Goal: Entertainment & Leisure: Browse casually

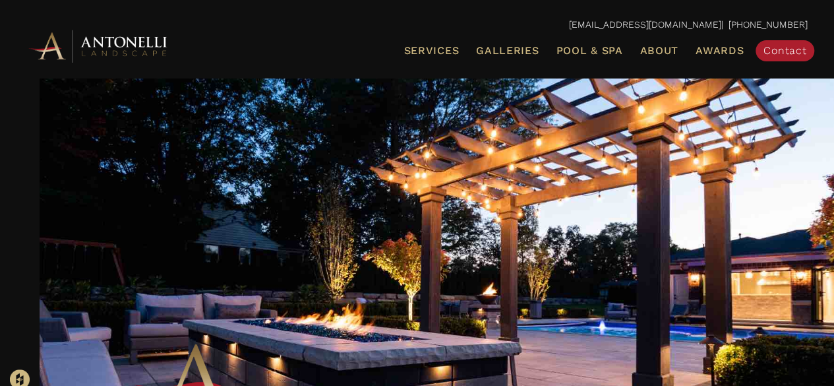
scroll to position [26, 0]
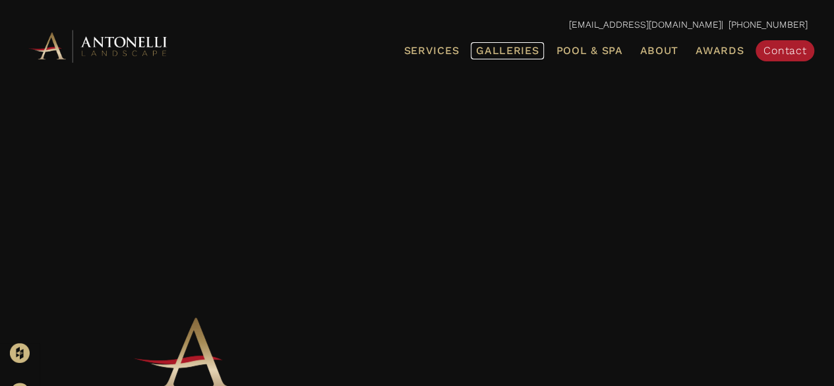
click at [521, 47] on span "Galleries" at bounding box center [507, 50] width 63 height 13
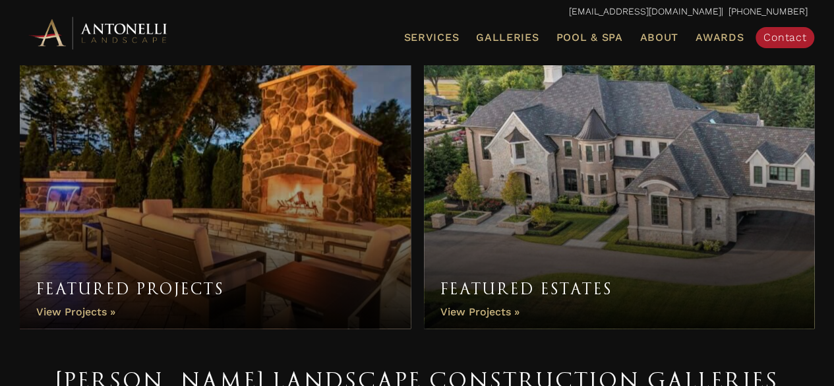
scroll to position [26, 0]
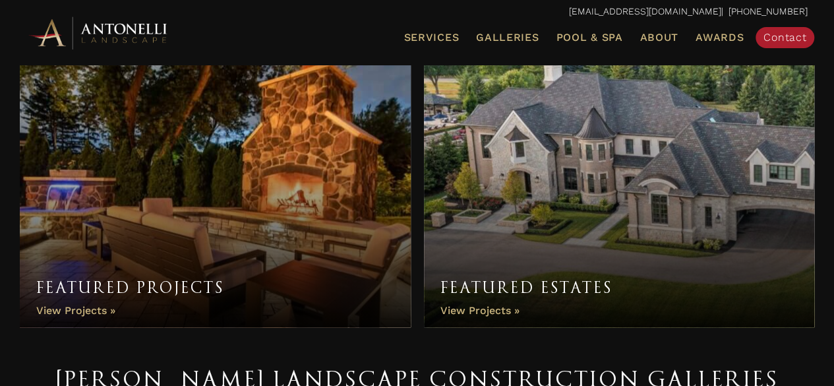
click at [192, 215] on link "Featured Projects" at bounding box center [215, 188] width 391 height 277
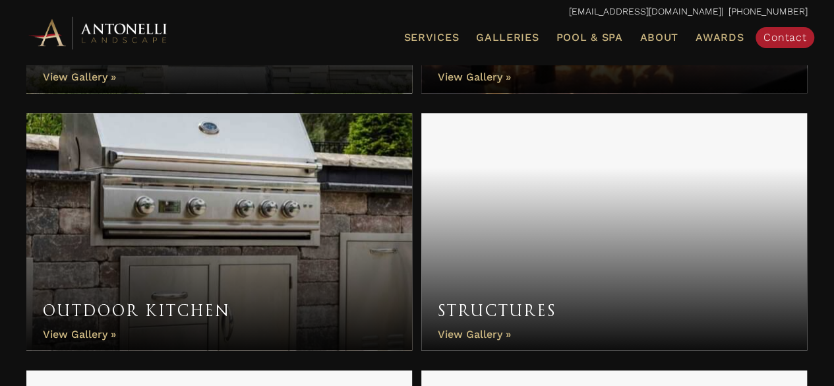
scroll to position [870, 0]
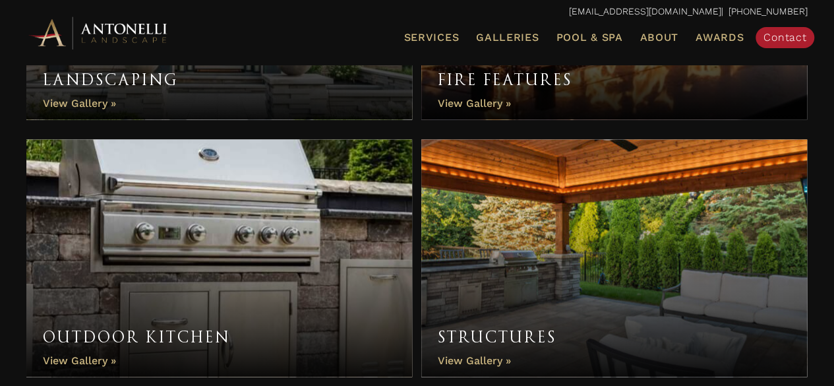
click at [494, 275] on link "Structures" at bounding box center [614, 257] width 386 height 237
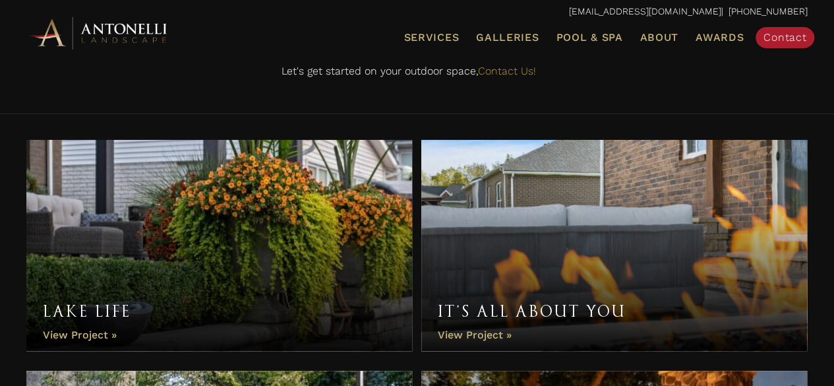
scroll to position [237, 0]
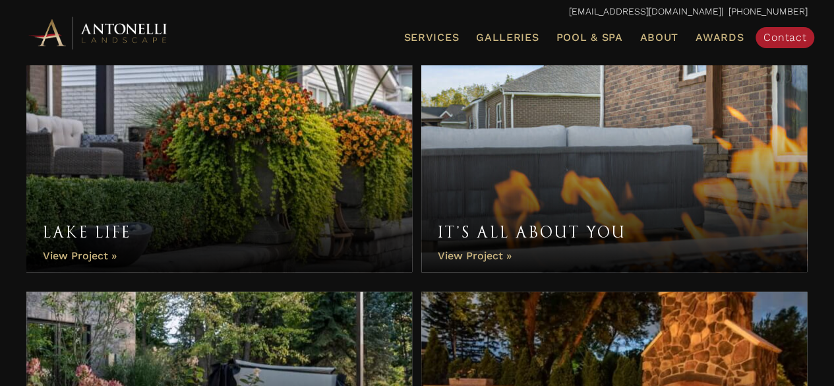
click at [192, 215] on link "Lake Life" at bounding box center [219, 166] width 386 height 211
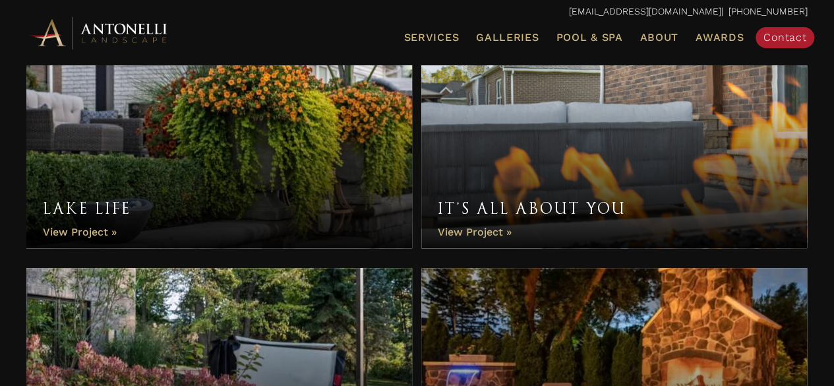
scroll to position [264, 0]
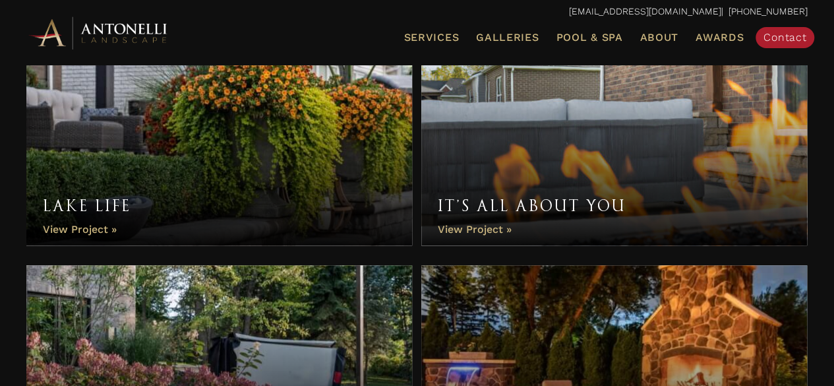
click at [498, 100] on link "It’s All About You" at bounding box center [614, 139] width 386 height 211
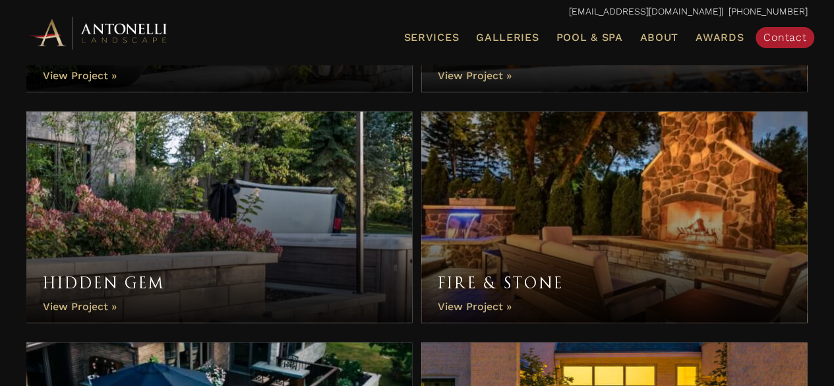
scroll to position [448, 0]
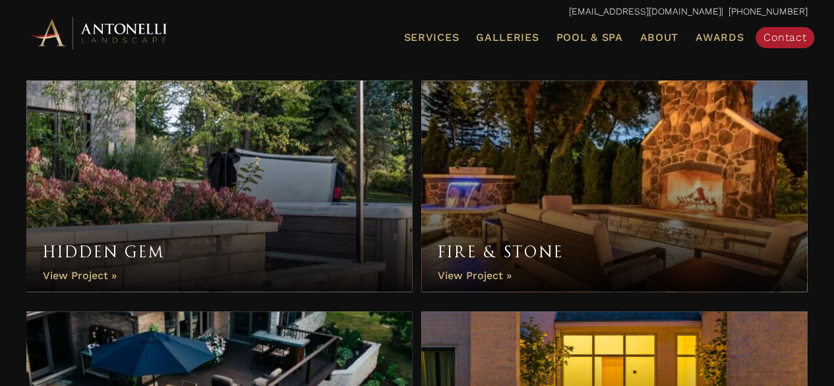
click at [531, 215] on link "Fire & Stone" at bounding box center [614, 185] width 386 height 211
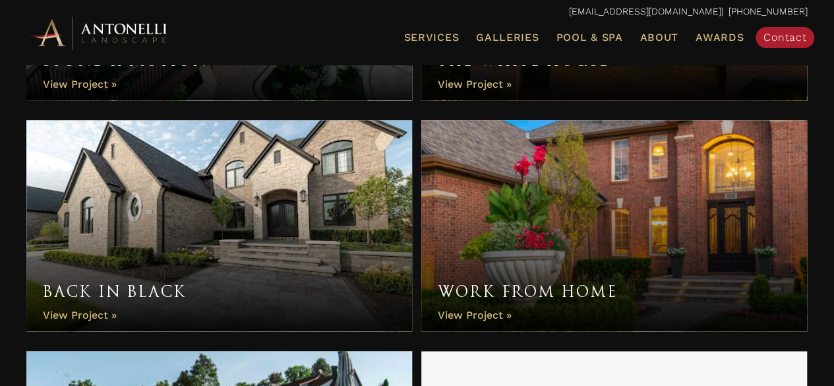
scroll to position [896, 0]
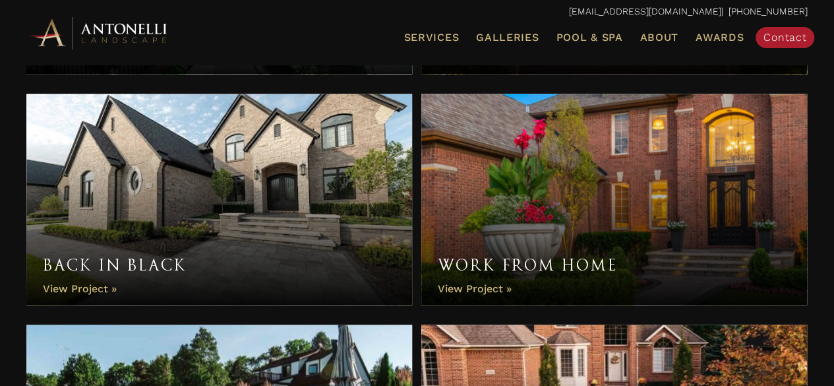
click at [67, 285] on link "Back in Black" at bounding box center [219, 199] width 386 height 211
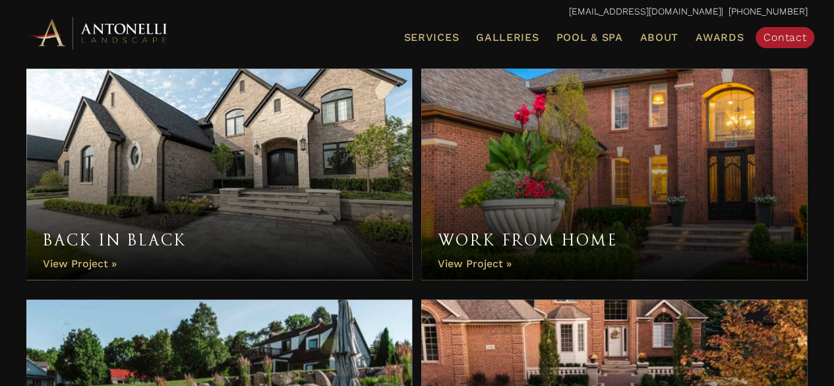
scroll to position [923, 0]
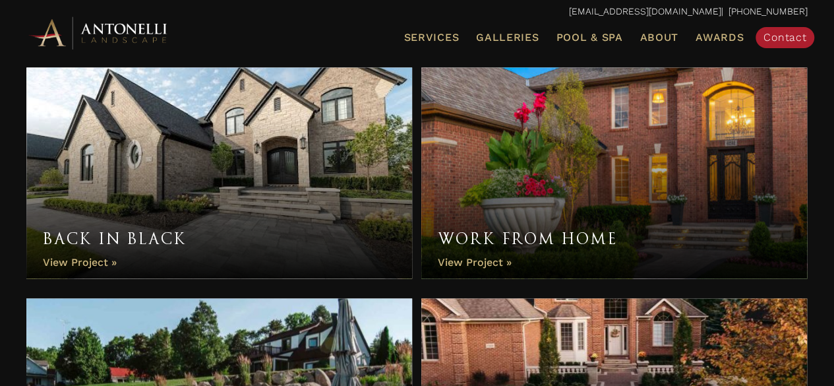
click at [554, 172] on link "Work From Home" at bounding box center [614, 172] width 386 height 211
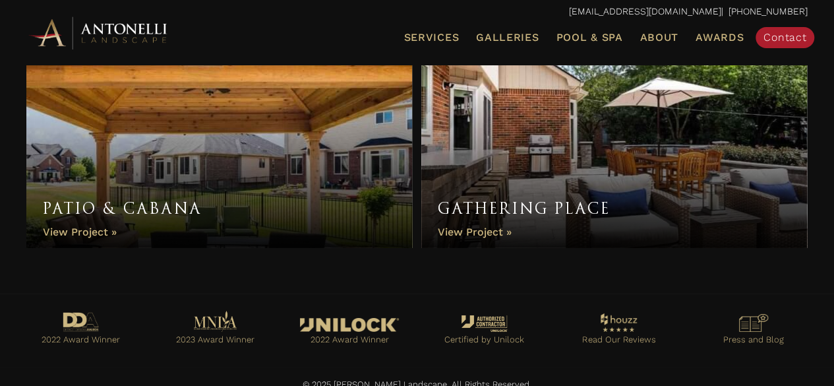
scroll to position [2109, 0]
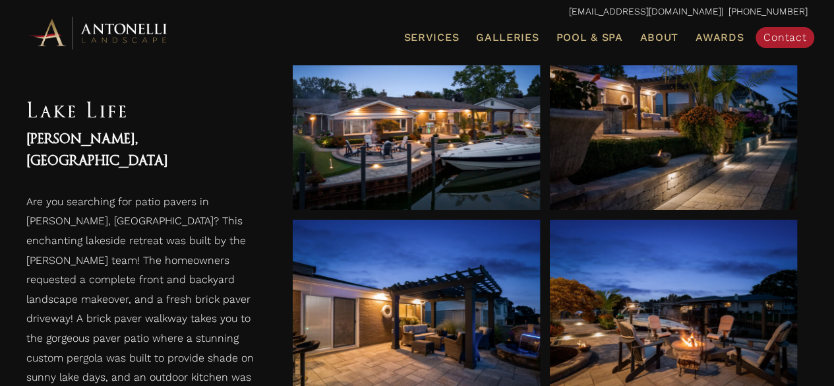
scroll to position [605, 0]
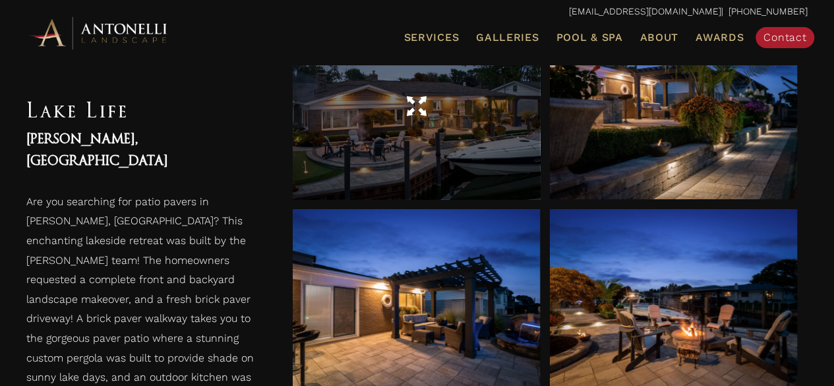
click at [382, 142] on div at bounding box center [416, 106] width 247 height 185
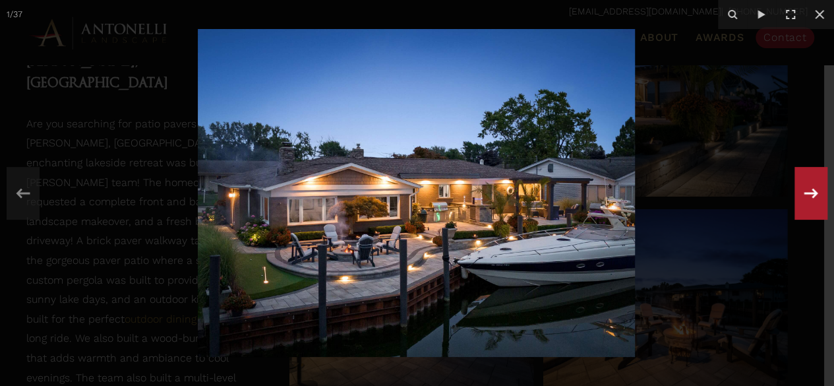
click at [808, 192] on icon at bounding box center [811, 193] width 14 height 10
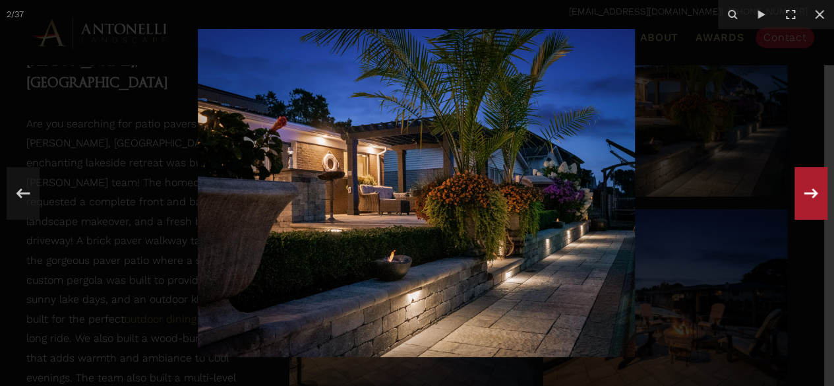
click at [808, 192] on div "2 / 37" at bounding box center [417, 193] width 834 height 386
click at [808, 192] on icon at bounding box center [811, 193] width 14 height 10
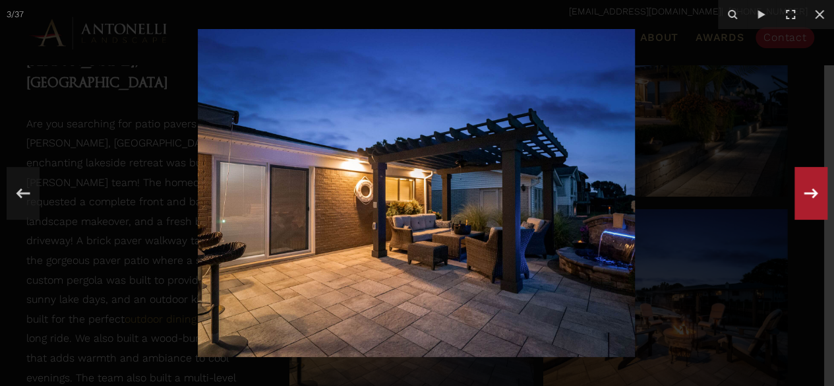
click at [808, 192] on icon at bounding box center [811, 193] width 14 height 10
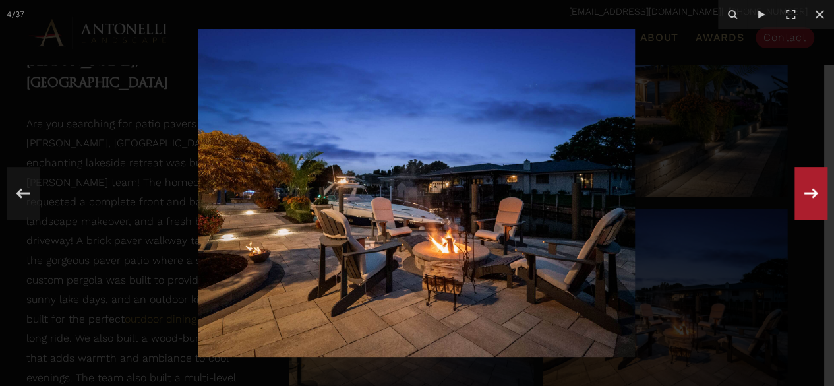
click at [808, 192] on div "4 / 37" at bounding box center [417, 193] width 834 height 386
click at [808, 192] on icon at bounding box center [811, 193] width 14 height 10
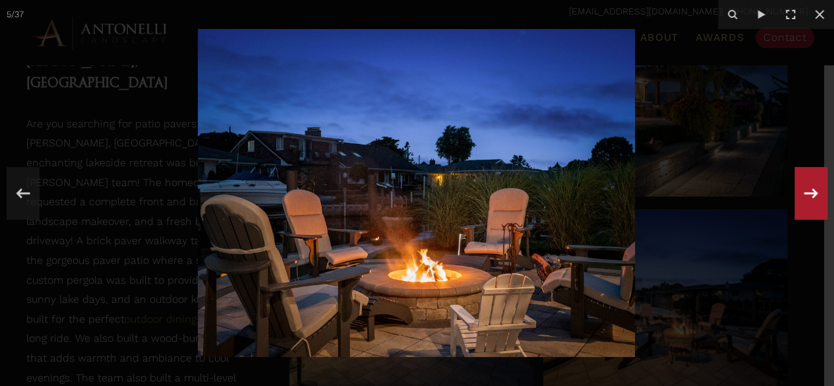
click at [808, 192] on icon at bounding box center [811, 193] width 14 height 10
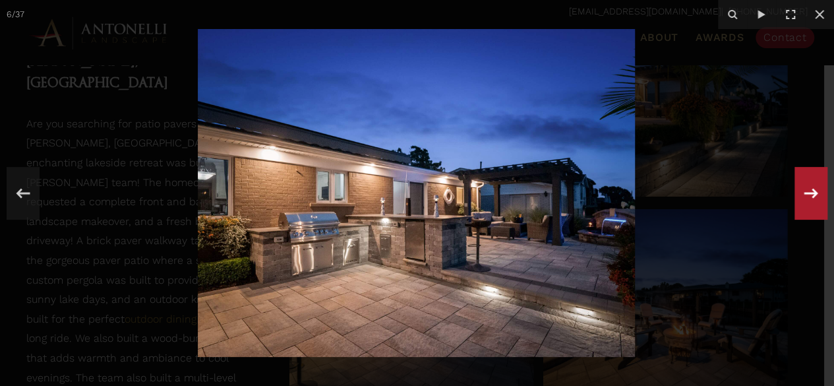
click at [808, 192] on div "6 / 37" at bounding box center [417, 193] width 834 height 386
click at [808, 192] on icon at bounding box center [811, 193] width 14 height 10
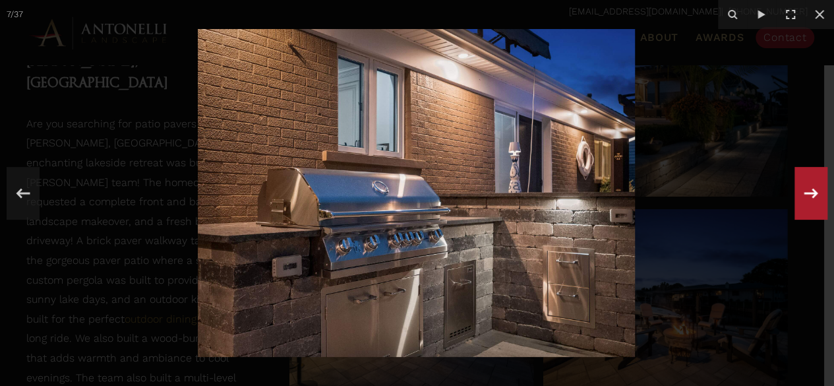
click at [808, 192] on icon at bounding box center [811, 193] width 14 height 10
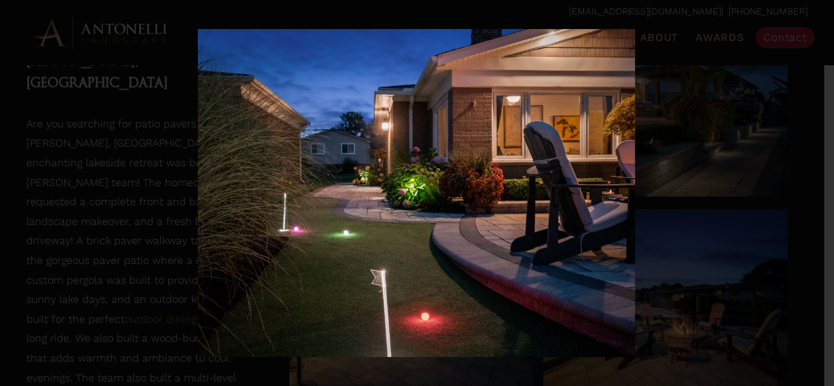
click at [808, 192] on div "8 / 37" at bounding box center [417, 193] width 834 height 386
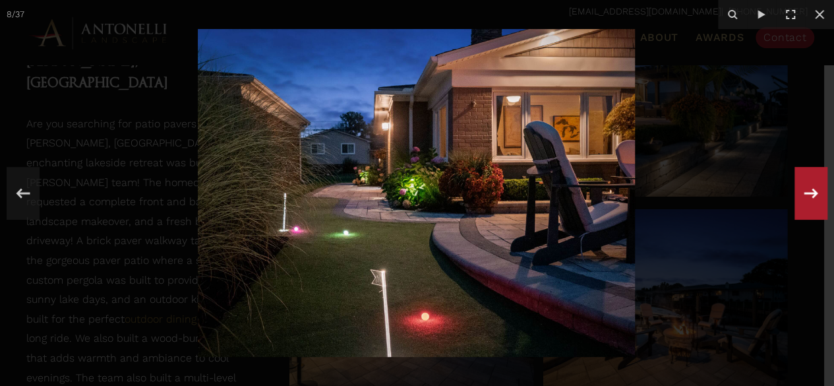
click at [808, 192] on icon at bounding box center [811, 193] width 14 height 10
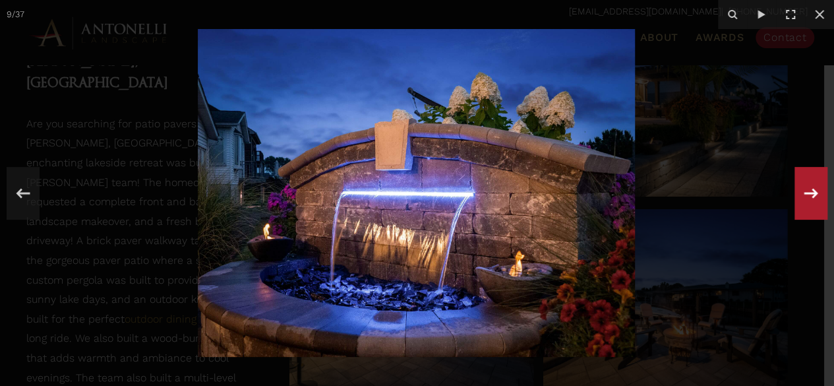
click at [808, 192] on icon at bounding box center [811, 193] width 14 height 10
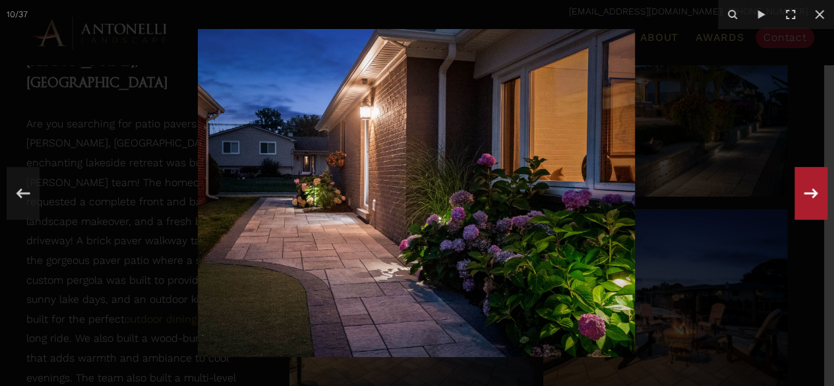
click at [808, 192] on icon at bounding box center [811, 193] width 14 height 10
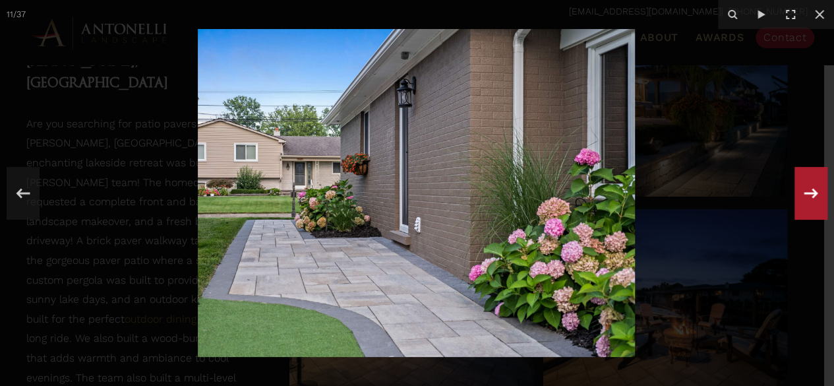
click at [808, 192] on div "11 / 37" at bounding box center [417, 193] width 834 height 386
click at [808, 192] on icon at bounding box center [811, 193] width 14 height 10
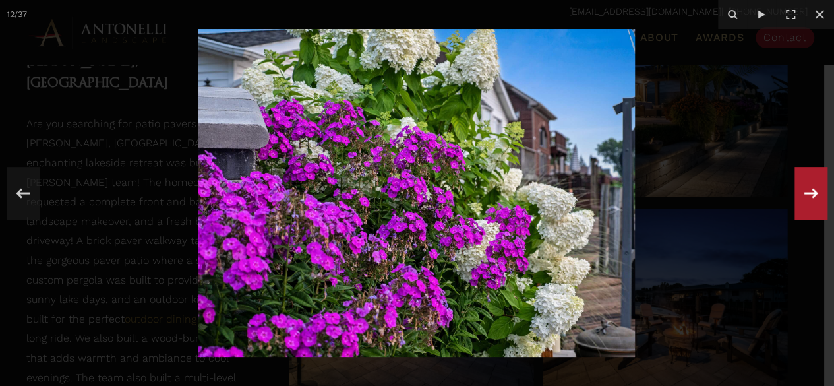
click at [808, 192] on icon at bounding box center [811, 193] width 14 height 10
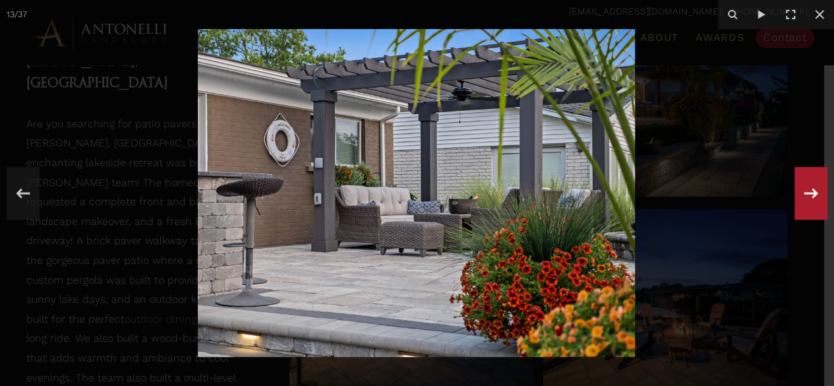
click at [808, 192] on icon at bounding box center [811, 193] width 14 height 10
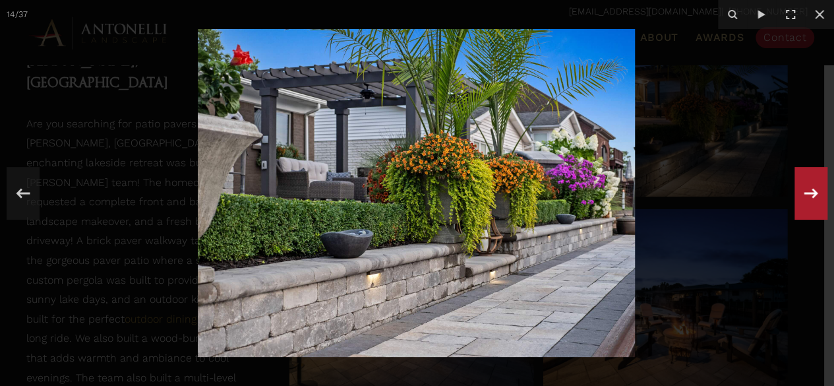
click at [808, 192] on icon at bounding box center [811, 193] width 14 height 10
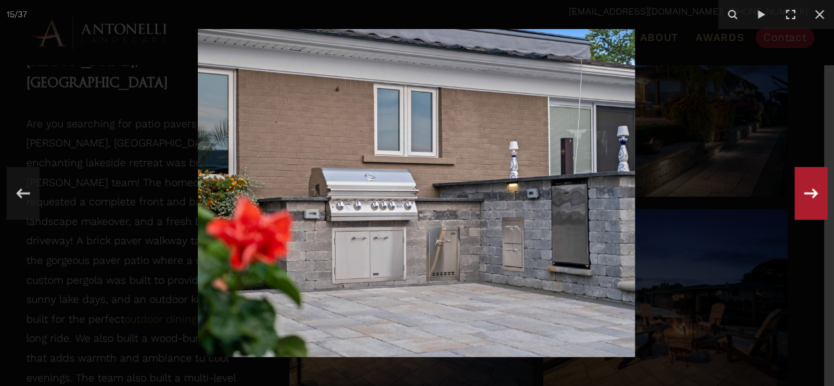
click at [808, 192] on div "15 / 37" at bounding box center [417, 193] width 834 height 386
click at [808, 192] on icon at bounding box center [811, 193] width 14 height 10
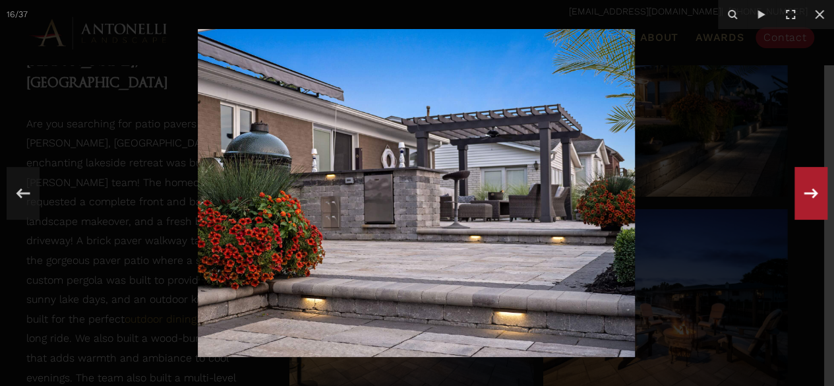
click at [808, 192] on div "16 / 37" at bounding box center [417, 193] width 834 height 386
click at [808, 192] on icon at bounding box center [811, 193] width 14 height 10
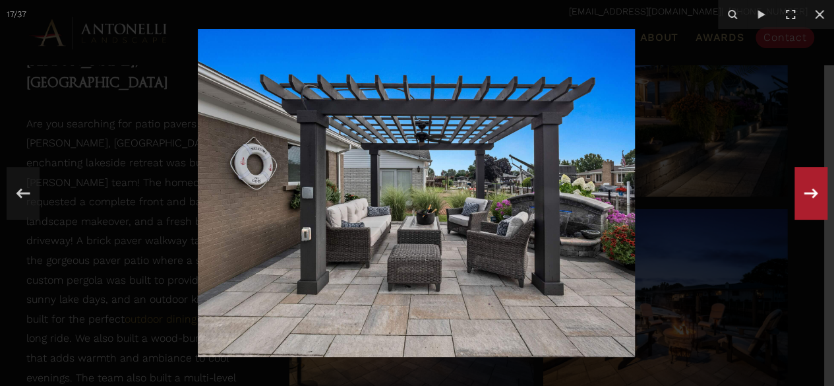
click at [808, 192] on icon at bounding box center [811, 193] width 14 height 10
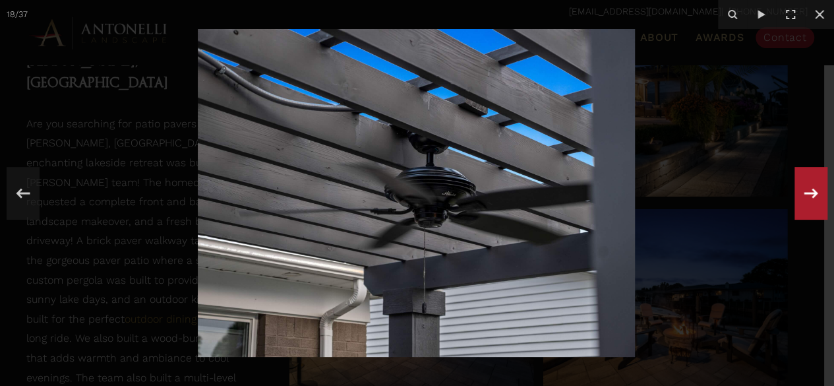
click at [808, 192] on icon at bounding box center [811, 193] width 14 height 10
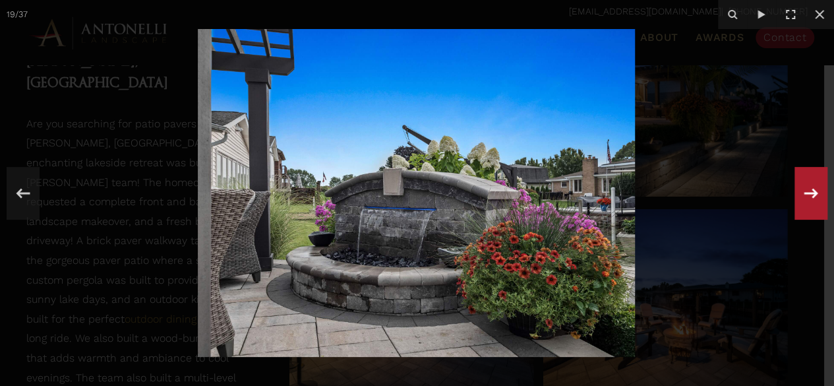
click at [808, 192] on icon at bounding box center [811, 193] width 14 height 10
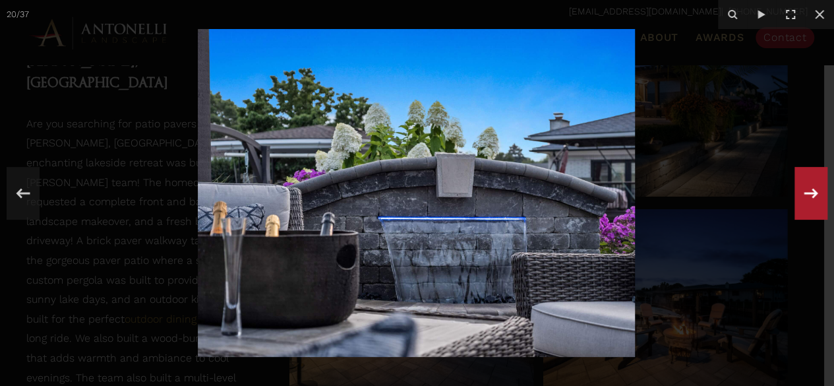
click at [808, 192] on icon at bounding box center [811, 193] width 14 height 10
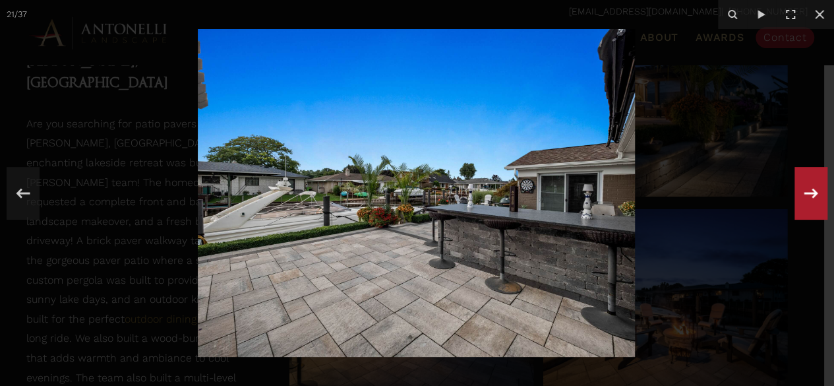
click at [808, 192] on icon at bounding box center [811, 193] width 14 height 10
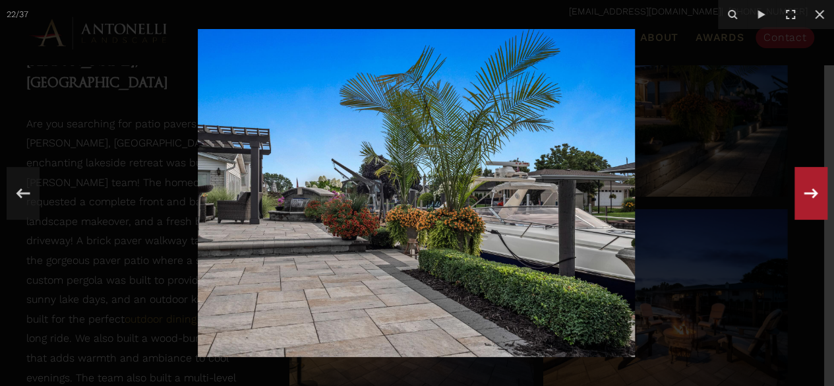
click at [808, 192] on icon at bounding box center [811, 193] width 14 height 10
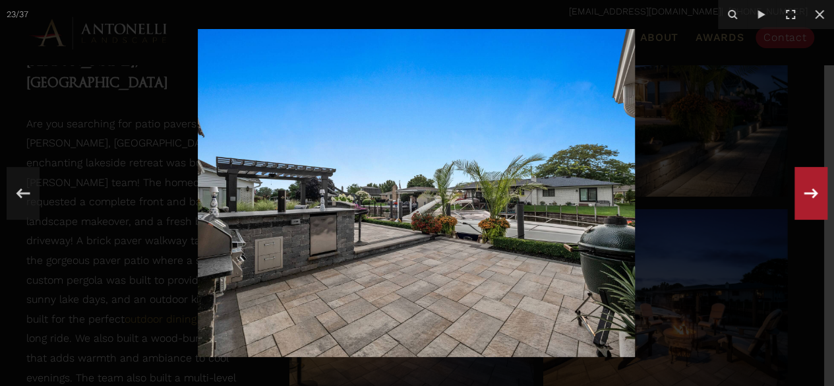
click at [808, 192] on icon at bounding box center [811, 193] width 14 height 10
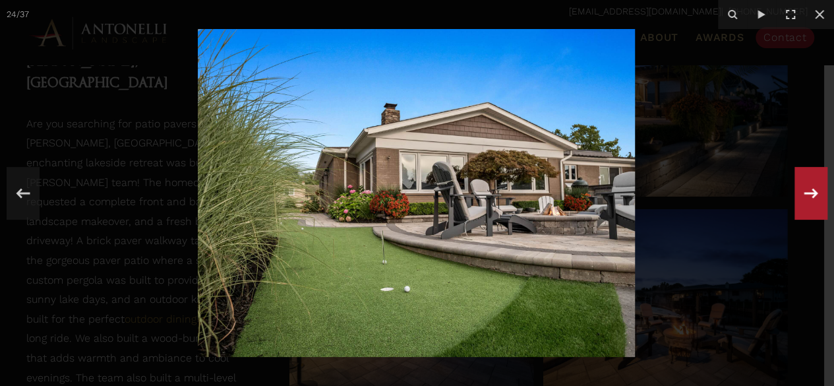
click at [808, 192] on icon at bounding box center [811, 193] width 14 height 10
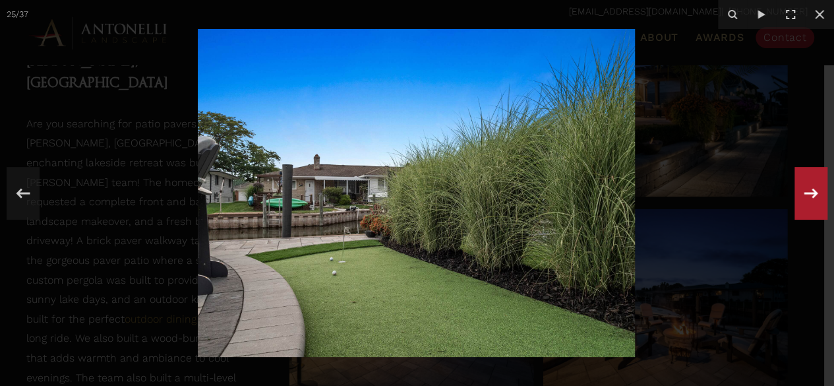
click at [808, 192] on icon at bounding box center [811, 193] width 14 height 10
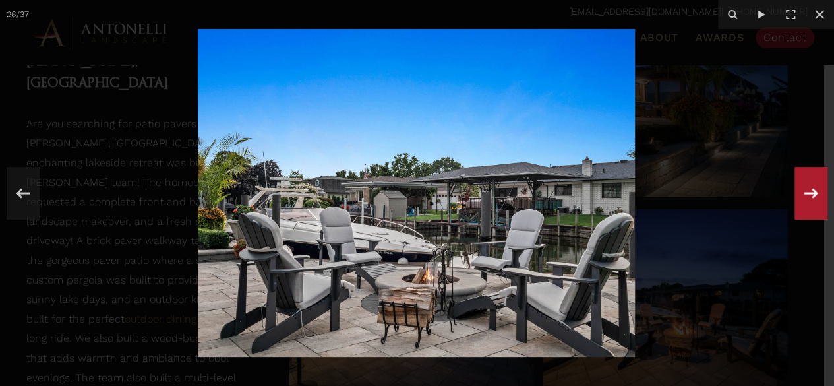
click at [808, 192] on icon at bounding box center [811, 193] width 14 height 10
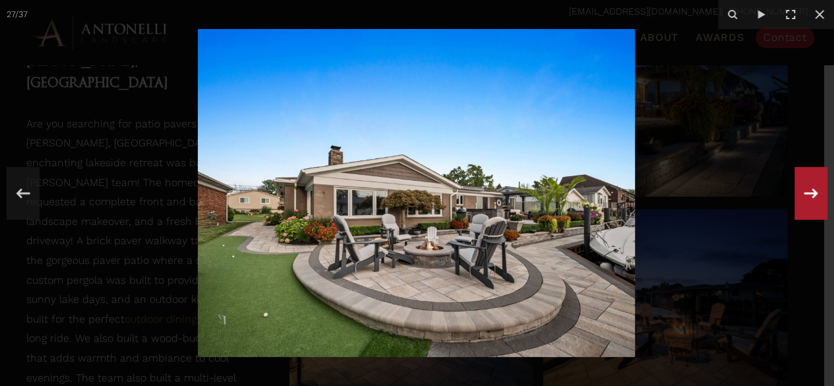
click at [808, 192] on icon at bounding box center [811, 193] width 14 height 10
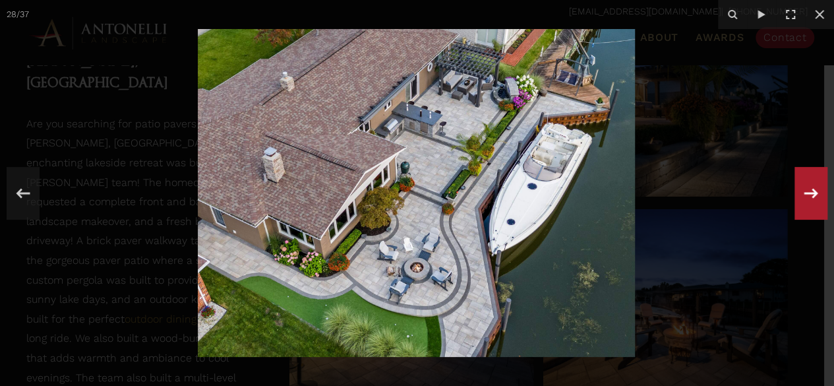
click at [808, 192] on div "28 / 37" at bounding box center [417, 193] width 834 height 386
click at [808, 192] on icon at bounding box center [811, 193] width 14 height 10
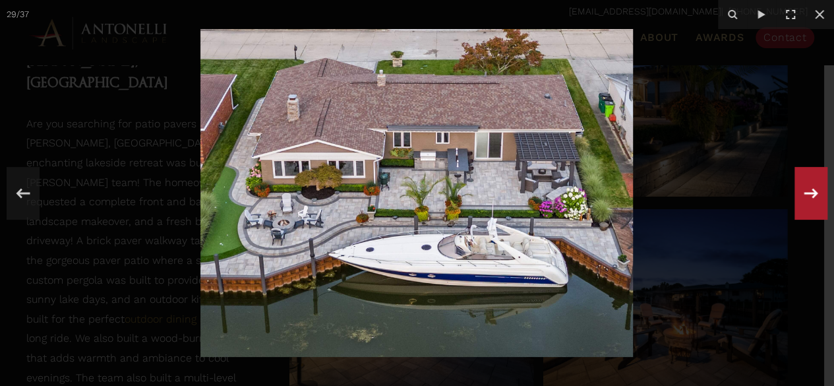
click at [808, 192] on div "29 / 37" at bounding box center [417, 193] width 834 height 386
click at [808, 192] on icon at bounding box center [811, 193] width 14 height 10
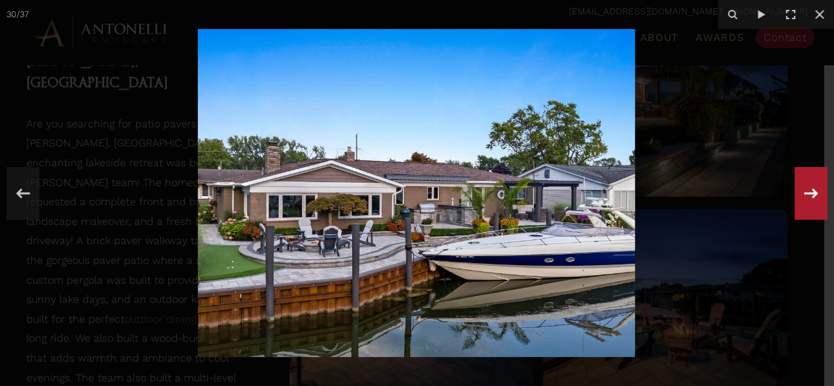
click at [808, 192] on icon at bounding box center [811, 193] width 14 height 10
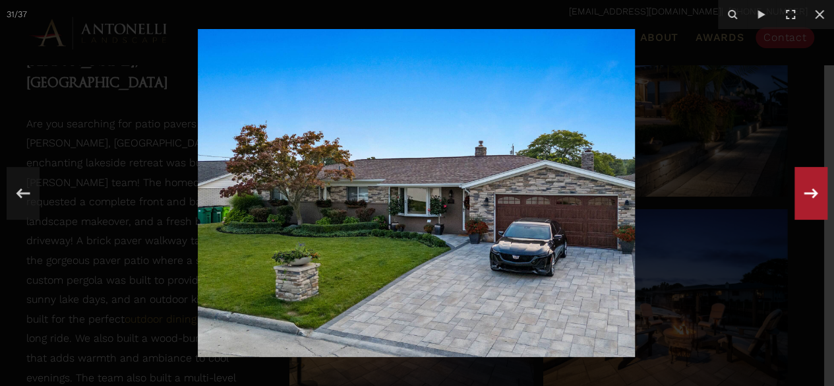
click at [808, 192] on icon at bounding box center [811, 193] width 14 height 10
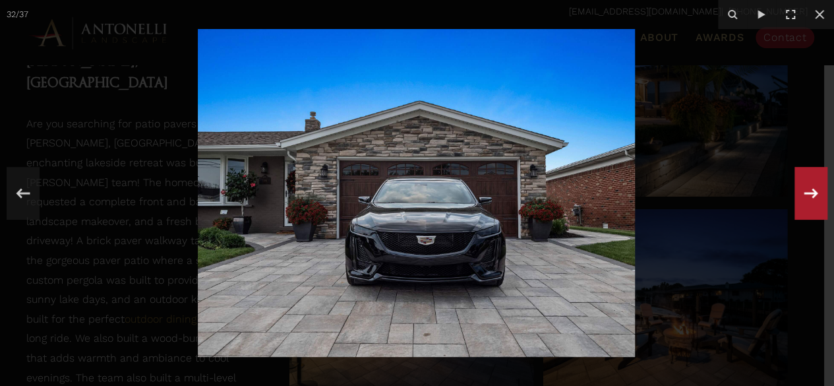
click at [808, 192] on icon at bounding box center [811, 193] width 14 height 10
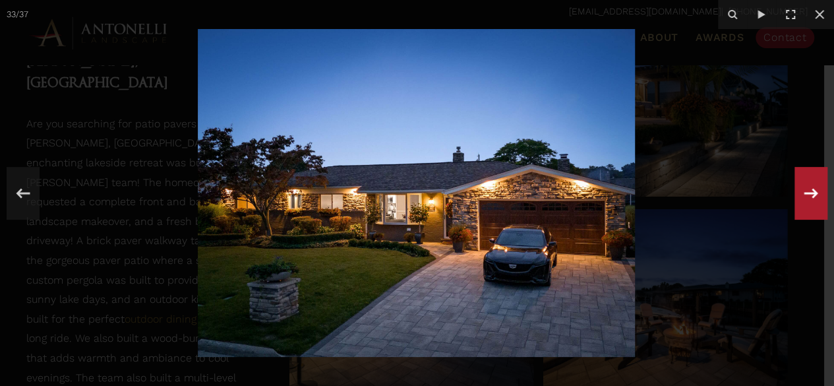
click at [808, 192] on icon at bounding box center [811, 193] width 14 height 10
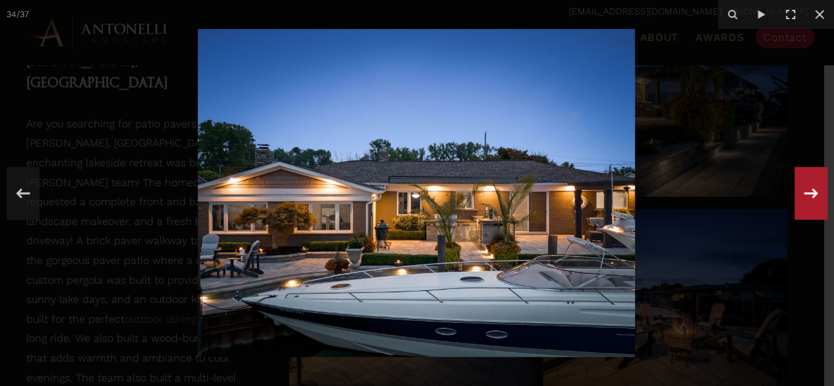
click at [808, 192] on icon at bounding box center [811, 193] width 14 height 10
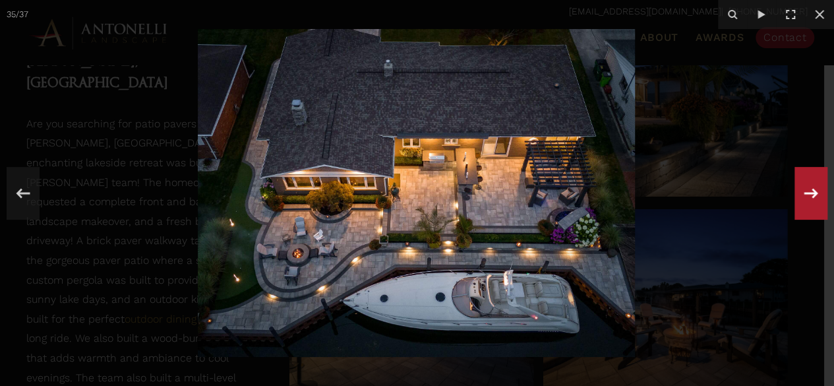
click at [808, 192] on icon at bounding box center [811, 193] width 14 height 10
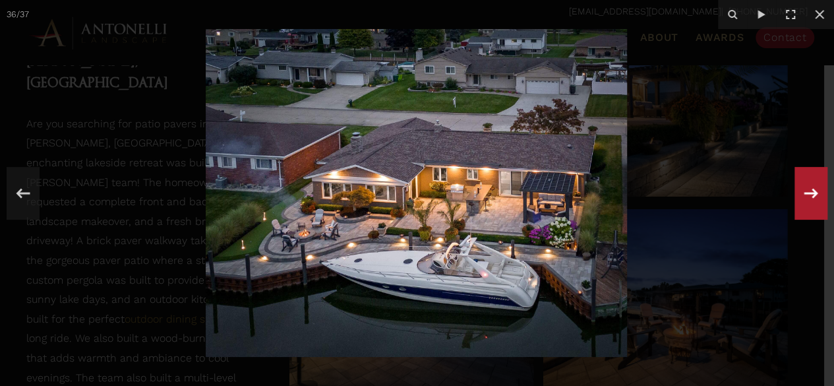
click at [808, 192] on icon at bounding box center [811, 193] width 14 height 10
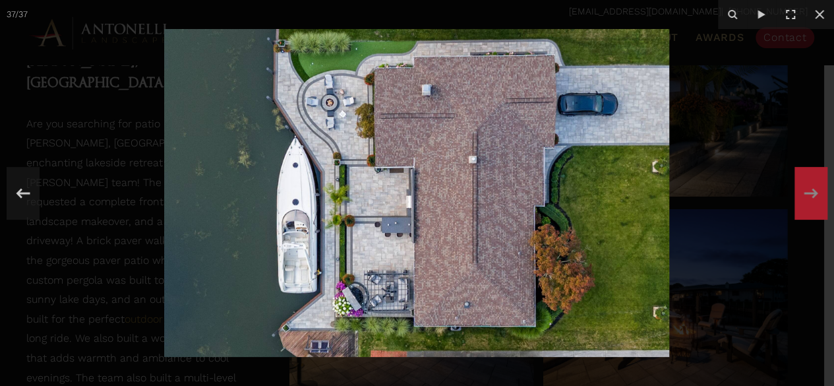
click at [808, 192] on div "37 / 37" at bounding box center [417, 193] width 834 height 386
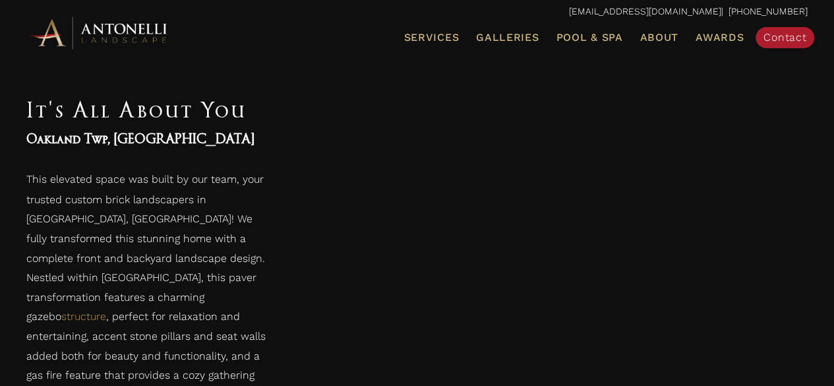
scroll to position [1054, 0]
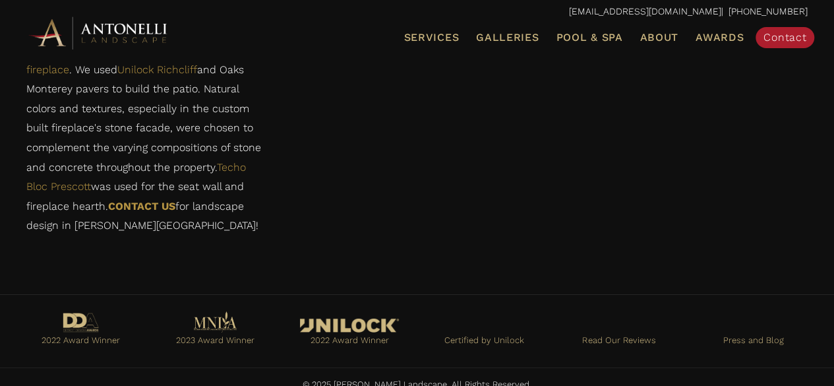
scroll to position [1924, 0]
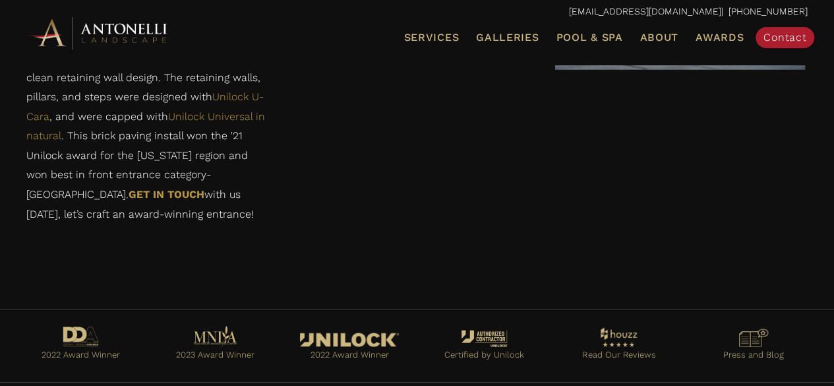
scroll to position [1371, 0]
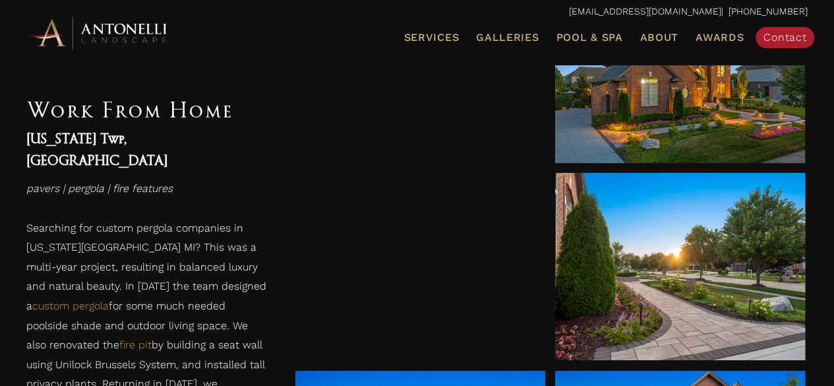
scroll to position [606, 0]
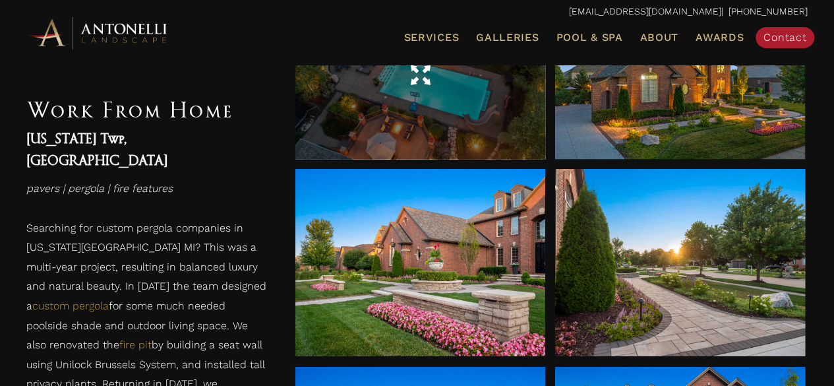
click at [405, 119] on div at bounding box center [420, 76] width 250 height 166
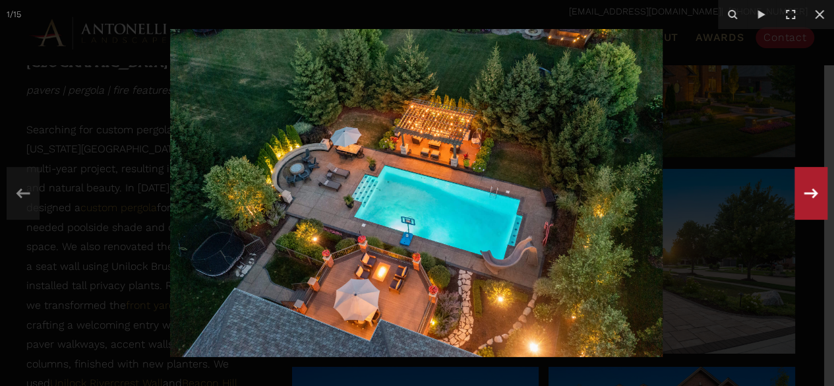
click at [817, 198] on icon at bounding box center [811, 192] width 24 height 43
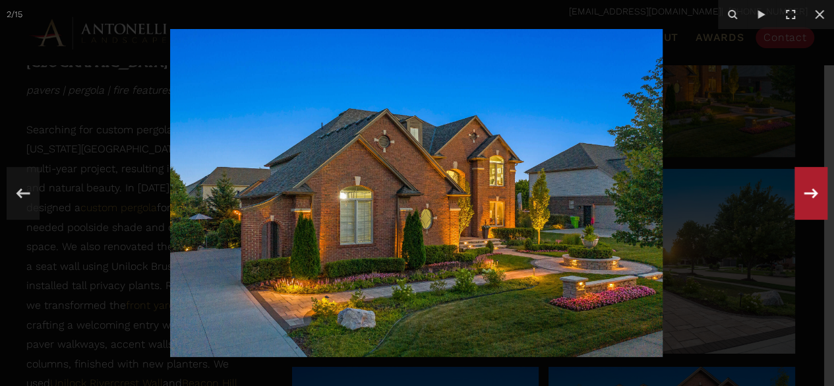
click at [817, 198] on icon at bounding box center [811, 192] width 24 height 43
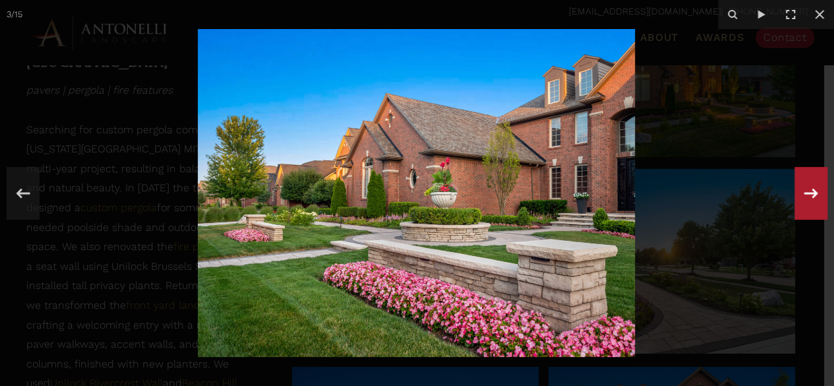
click at [817, 198] on div "3 / 15" at bounding box center [417, 193] width 834 height 386
click at [817, 198] on icon at bounding box center [811, 192] width 24 height 43
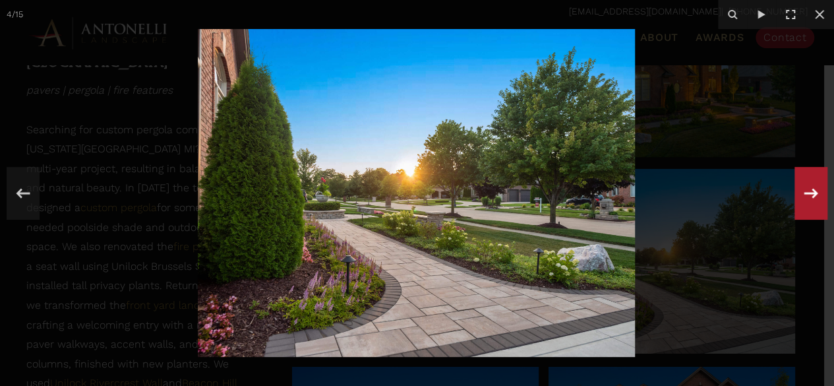
click at [817, 198] on div "4 / 15" at bounding box center [417, 193] width 834 height 386
click at [817, 198] on icon at bounding box center [811, 192] width 24 height 43
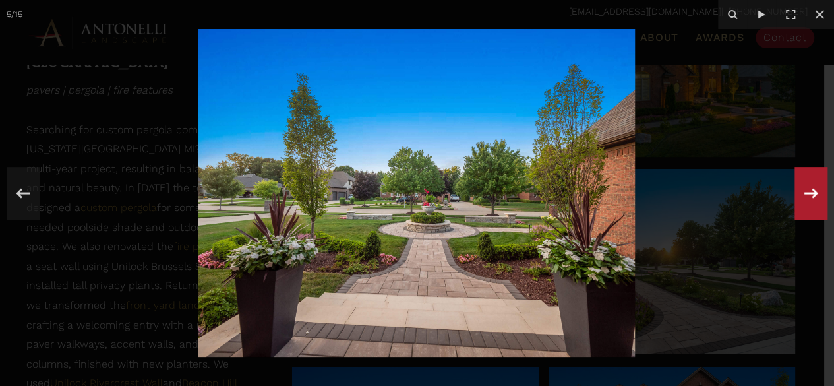
click at [817, 198] on icon at bounding box center [811, 192] width 24 height 43
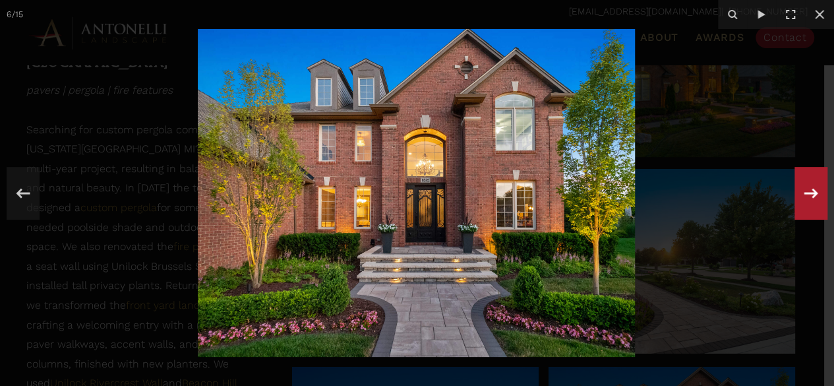
click at [817, 198] on div "6 / 15" at bounding box center [417, 193] width 834 height 386
click at [817, 198] on icon at bounding box center [811, 192] width 24 height 43
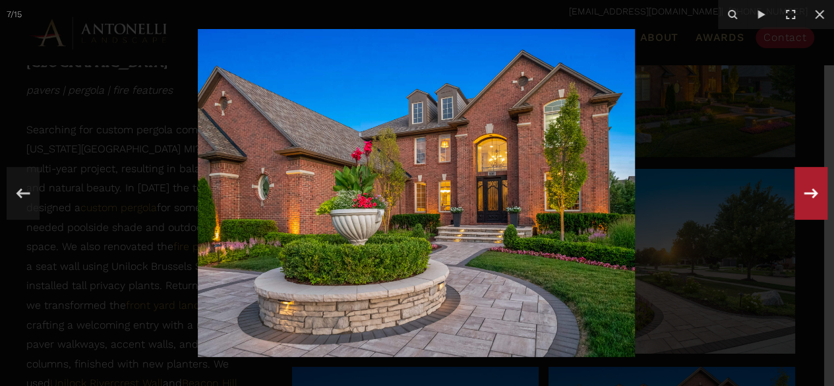
click at [817, 198] on icon at bounding box center [811, 192] width 24 height 43
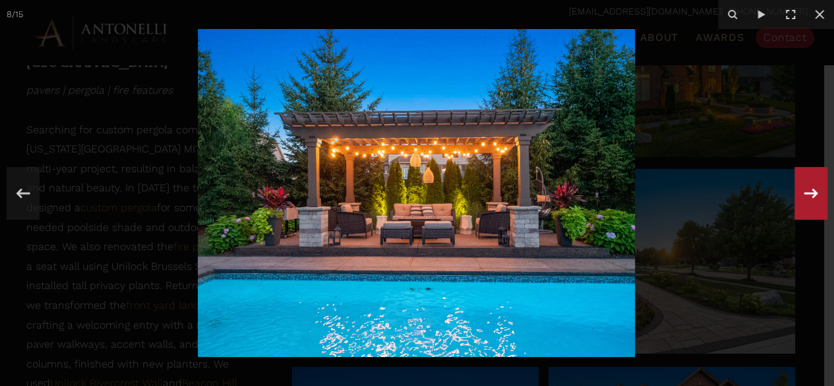
click at [817, 198] on icon at bounding box center [811, 192] width 24 height 43
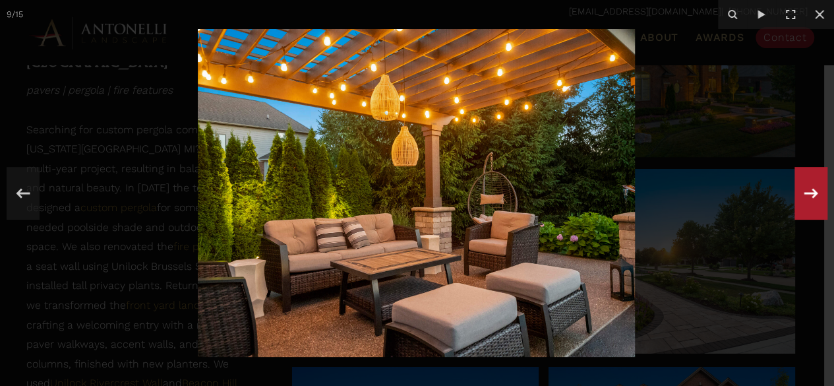
click at [817, 198] on icon at bounding box center [811, 192] width 24 height 43
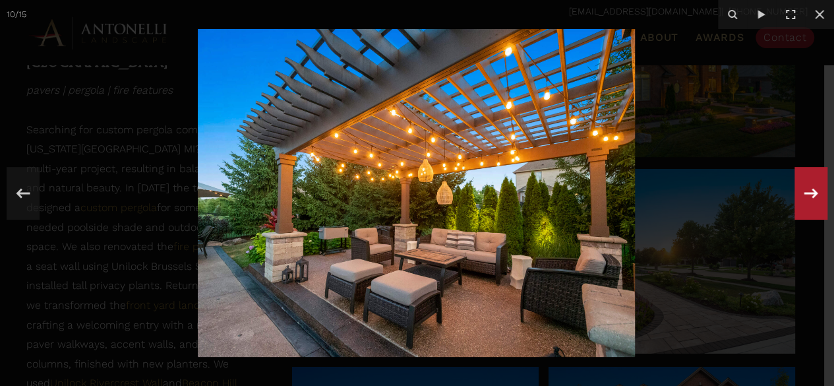
click at [817, 198] on icon at bounding box center [811, 192] width 24 height 43
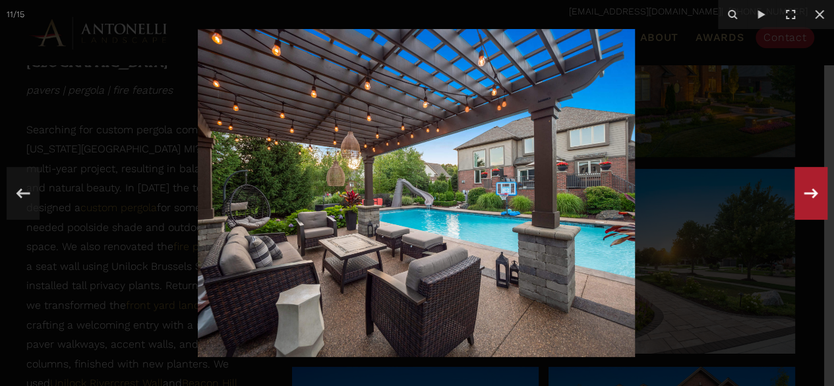
click at [817, 198] on icon at bounding box center [811, 192] width 24 height 43
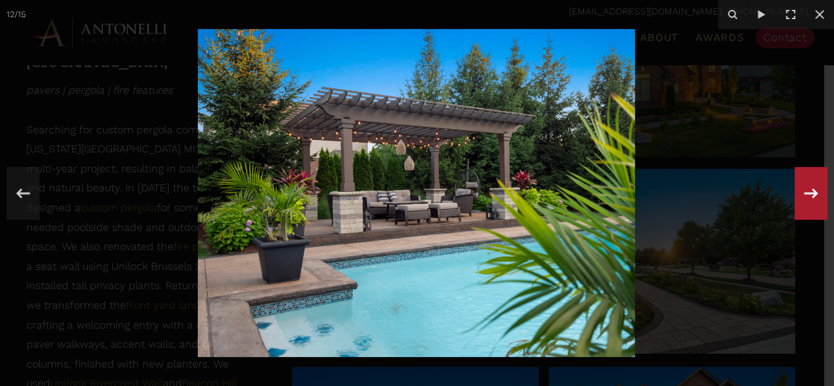
click at [817, 198] on icon at bounding box center [811, 192] width 24 height 43
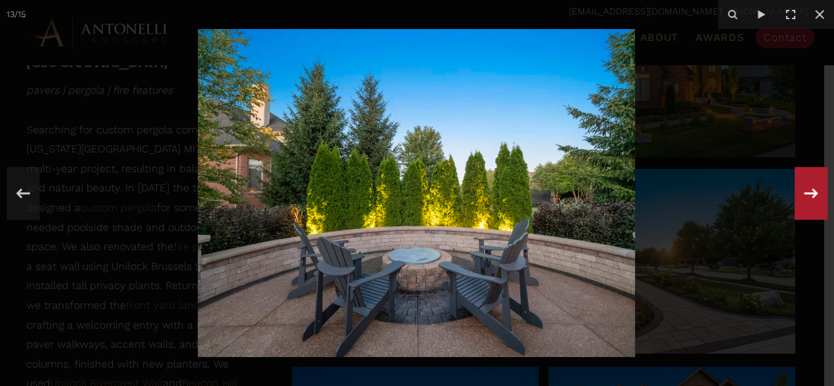
click at [817, 198] on icon at bounding box center [811, 192] width 24 height 43
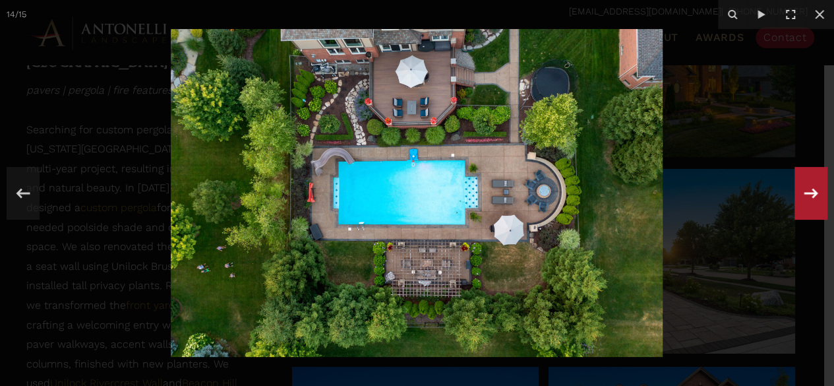
click at [817, 198] on icon at bounding box center [811, 192] width 24 height 43
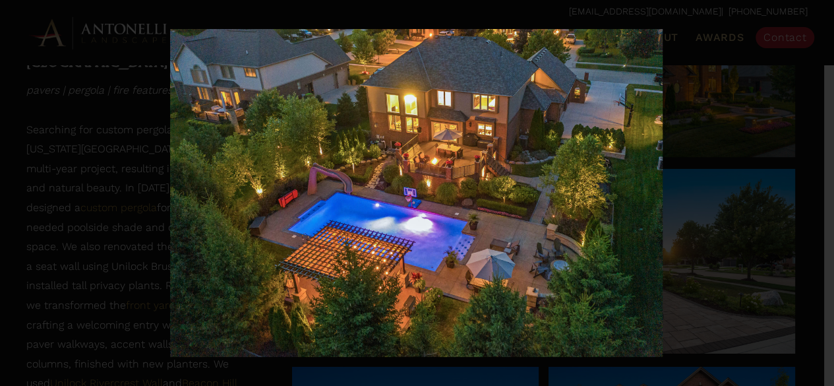
click at [817, 198] on div "15 / 15" at bounding box center [417, 193] width 834 height 386
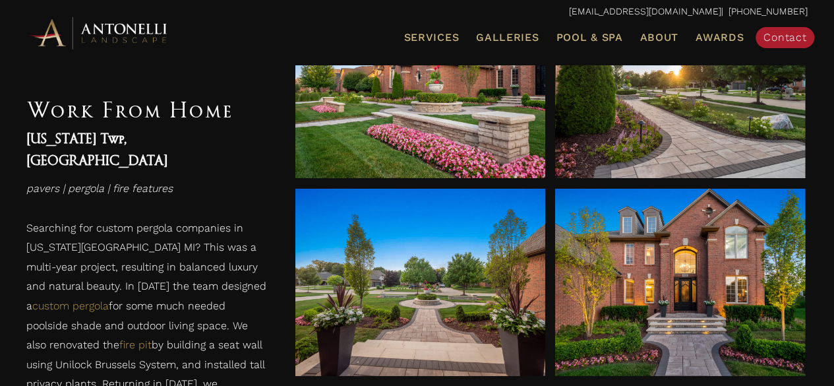
scroll to position [844, 0]
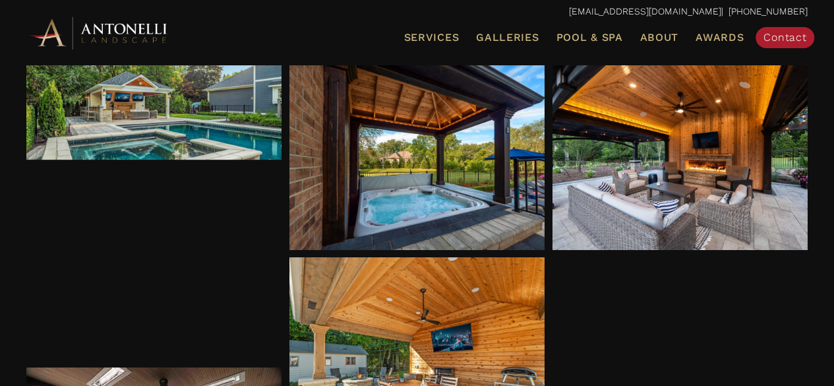
scroll to position [409, 0]
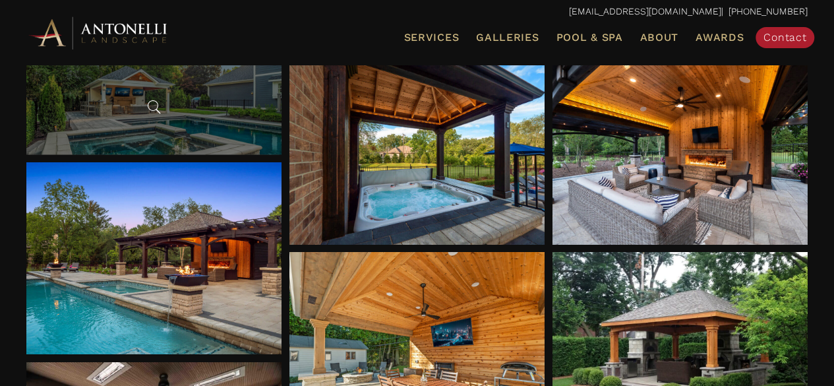
click at [163, 105] on div at bounding box center [153, 103] width 255 height 102
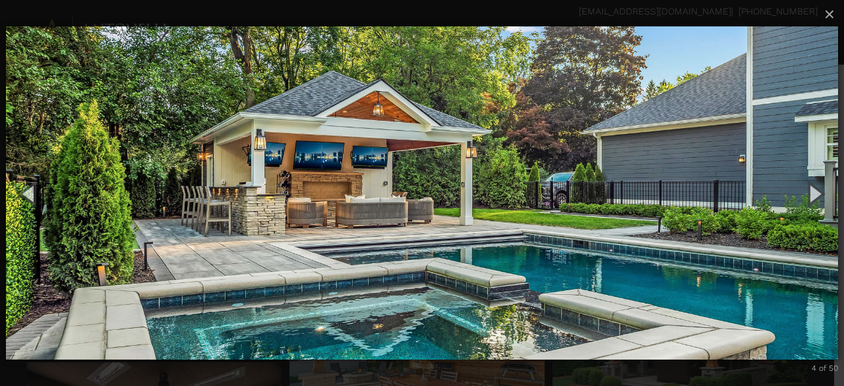
click at [331, 156] on img "carousel" at bounding box center [422, 193] width 832 height 386
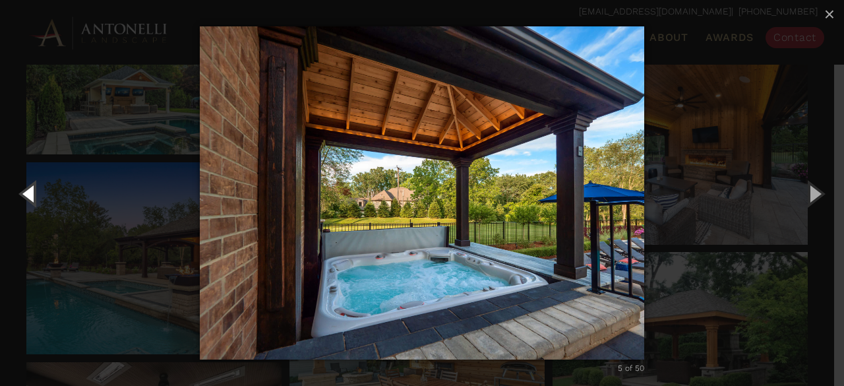
click at [35, 192] on button "Previous (Left arrow key)" at bounding box center [29, 193] width 59 height 72
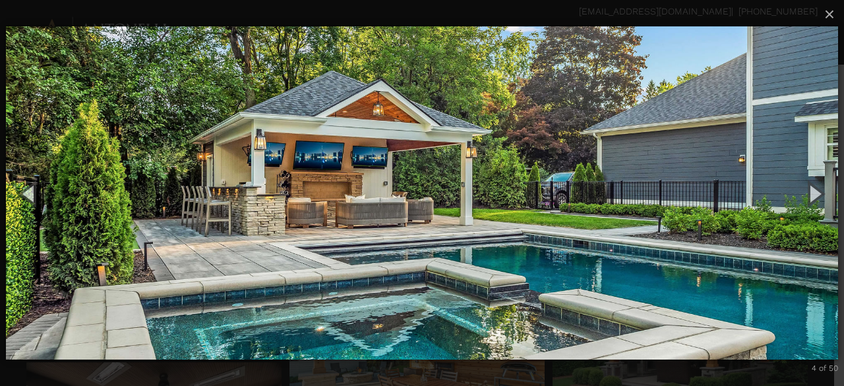
click at [500, 198] on img "carousel" at bounding box center [422, 193] width 832 height 386
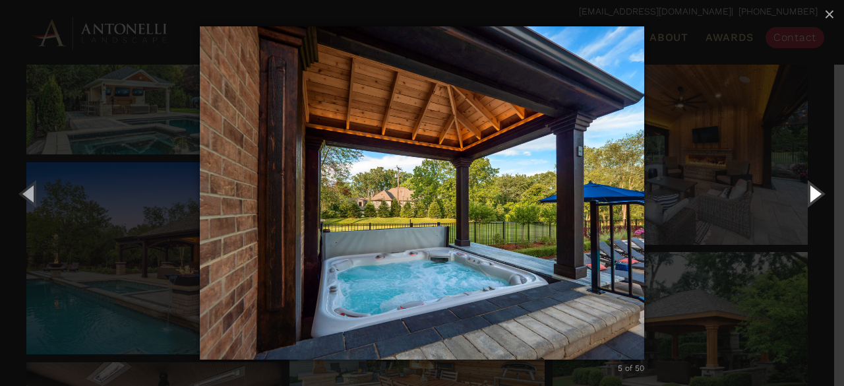
click at [821, 196] on button "Next (Right arrow key)" at bounding box center [813, 193] width 59 height 72
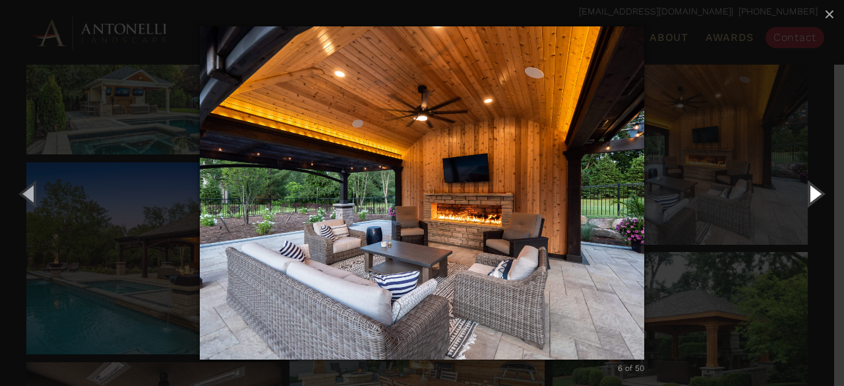
click at [821, 196] on button "Next (Right arrow key)" at bounding box center [813, 193] width 59 height 72
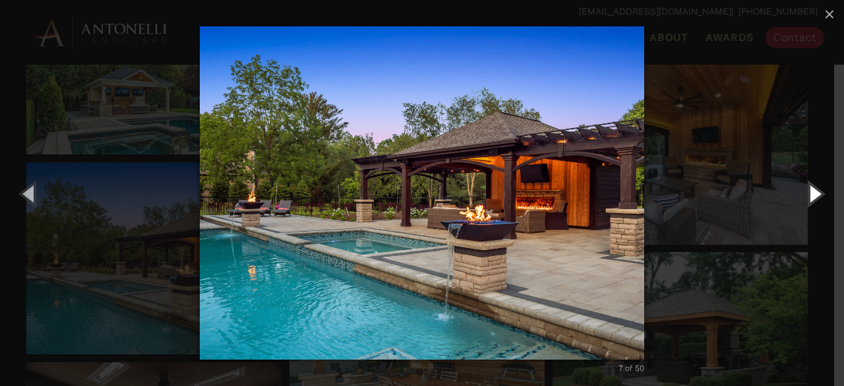
click at [821, 196] on button "Next (Right arrow key)" at bounding box center [813, 193] width 59 height 72
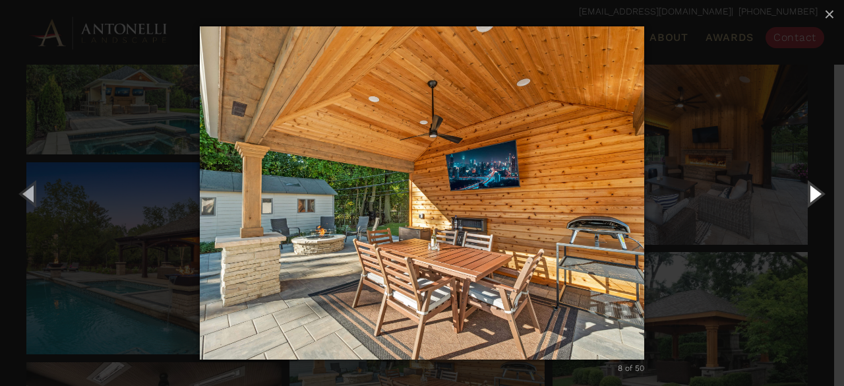
click at [821, 196] on button "Next (Right arrow key)" at bounding box center [813, 193] width 59 height 72
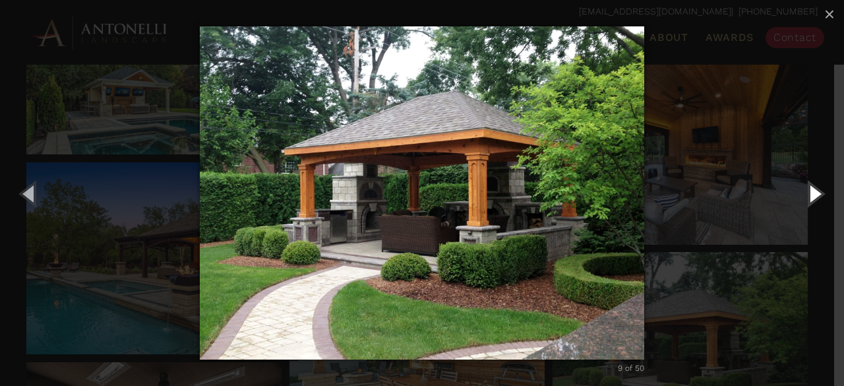
click at [821, 196] on button "Next (Right arrow key)" at bounding box center [813, 193] width 59 height 72
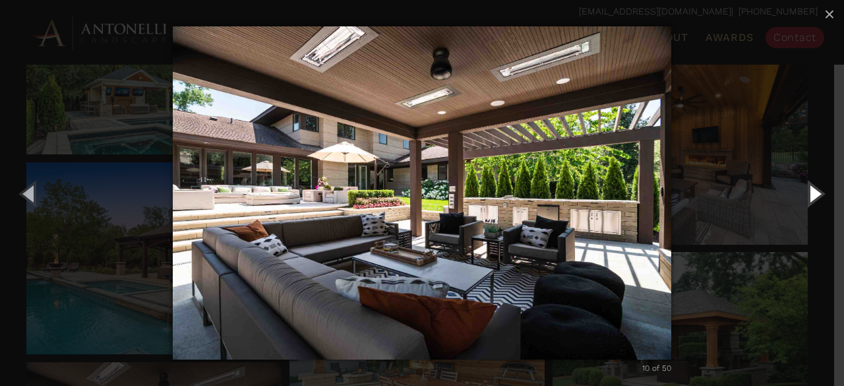
click at [813, 190] on button "Next (Right arrow key)" at bounding box center [813, 193] width 59 height 72
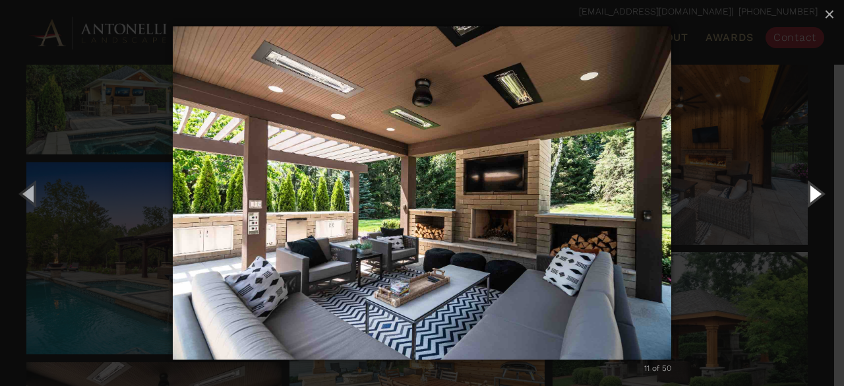
click at [811, 196] on button "Next (Right arrow key)" at bounding box center [813, 193] width 59 height 72
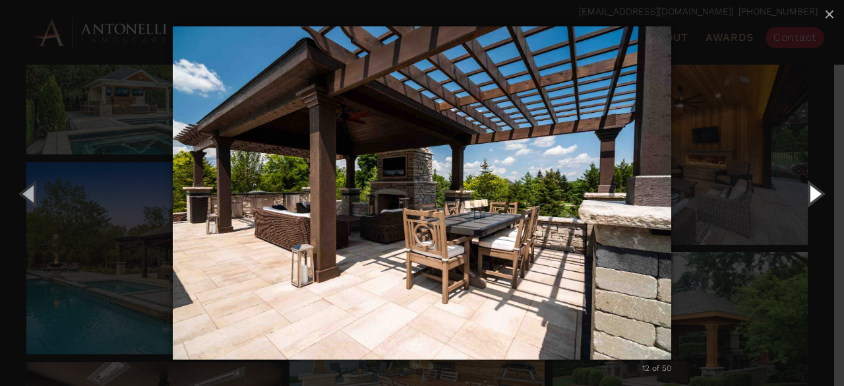
click at [811, 196] on button "Next (Right arrow key)" at bounding box center [813, 193] width 59 height 72
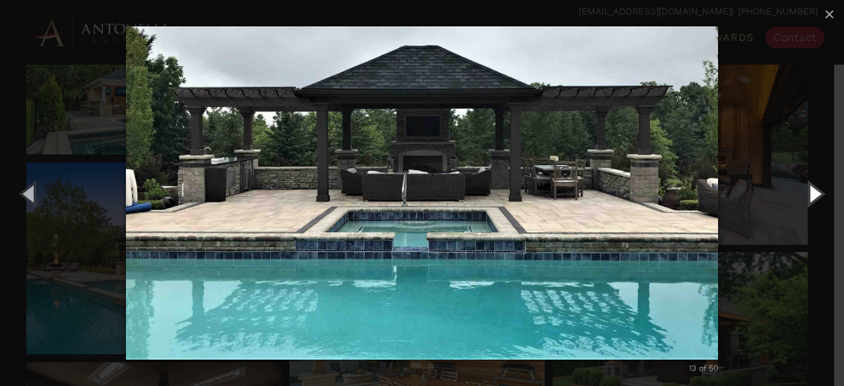
click at [811, 196] on button "Next (Right arrow key)" at bounding box center [813, 193] width 59 height 72
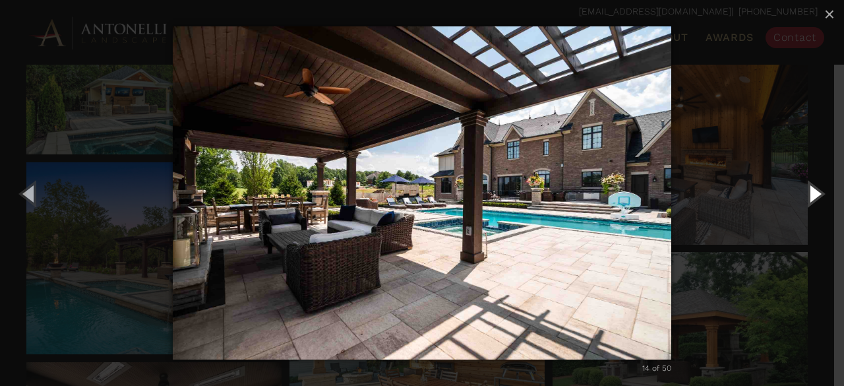
click at [811, 196] on button "Next (Right arrow key)" at bounding box center [813, 193] width 59 height 72
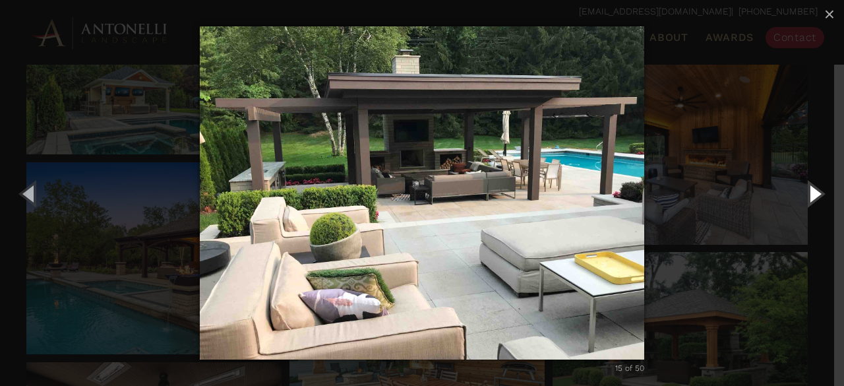
click at [811, 196] on button "Next (Right arrow key)" at bounding box center [813, 193] width 59 height 72
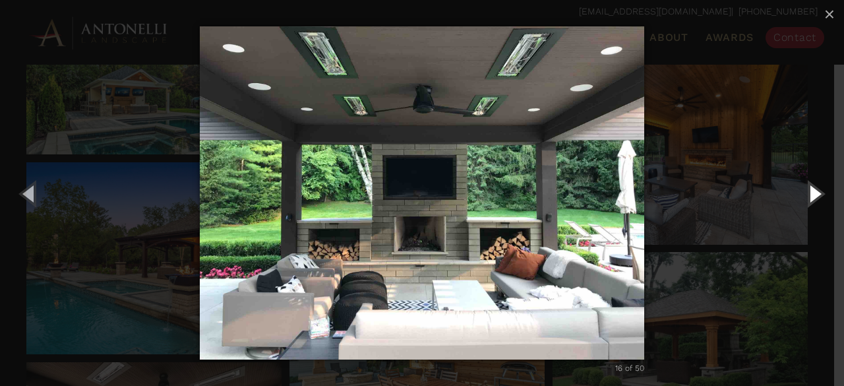
click at [811, 196] on button "Next (Right arrow key)" at bounding box center [813, 193] width 59 height 72
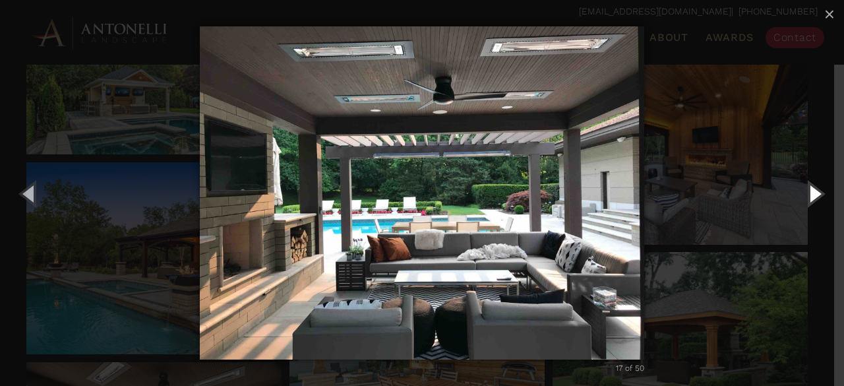
click at [811, 196] on button "Next (Right arrow key)" at bounding box center [813, 193] width 59 height 72
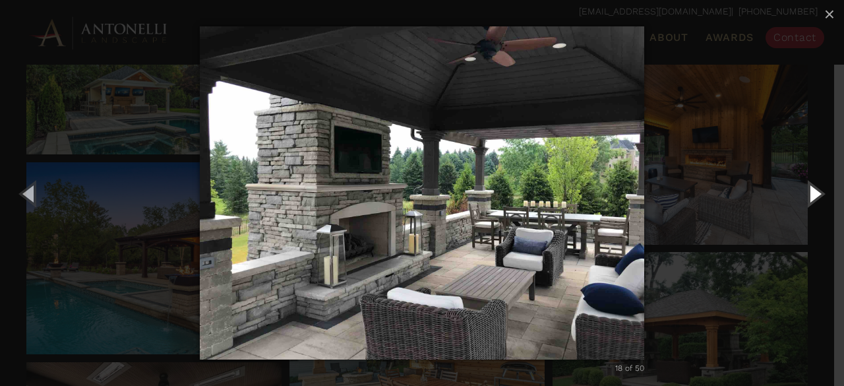
click at [811, 196] on button "Next (Right arrow key)" at bounding box center [813, 193] width 59 height 72
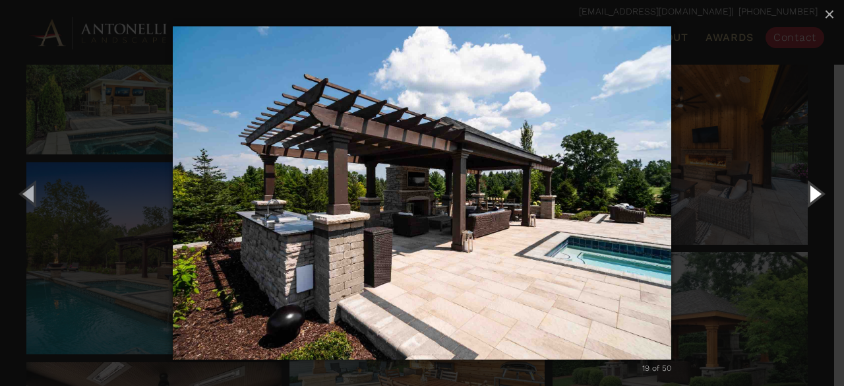
click at [811, 196] on button "Next (Right arrow key)" at bounding box center [813, 193] width 59 height 72
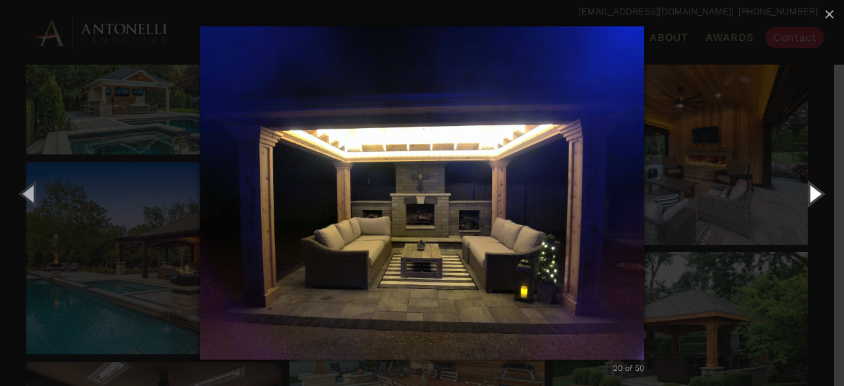
click at [811, 196] on button "Next (Right arrow key)" at bounding box center [813, 193] width 59 height 72
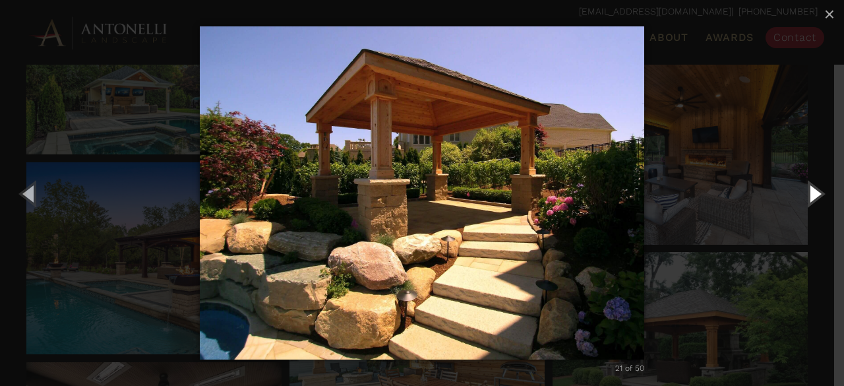
click at [811, 196] on button "Next (Right arrow key)" at bounding box center [813, 193] width 59 height 72
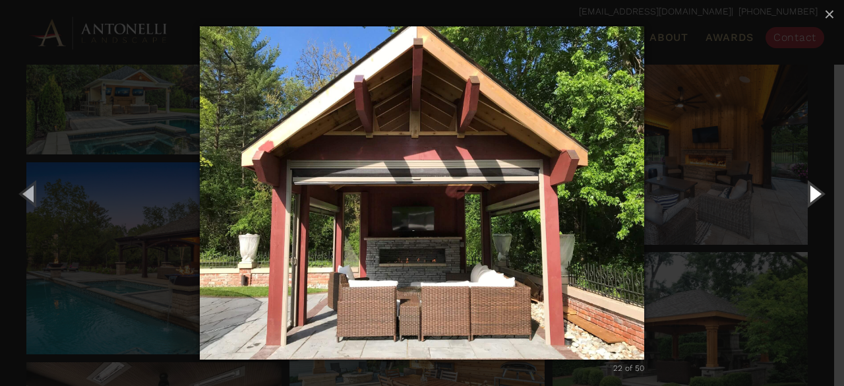
click at [811, 196] on button "Next (Right arrow key)" at bounding box center [813, 193] width 59 height 72
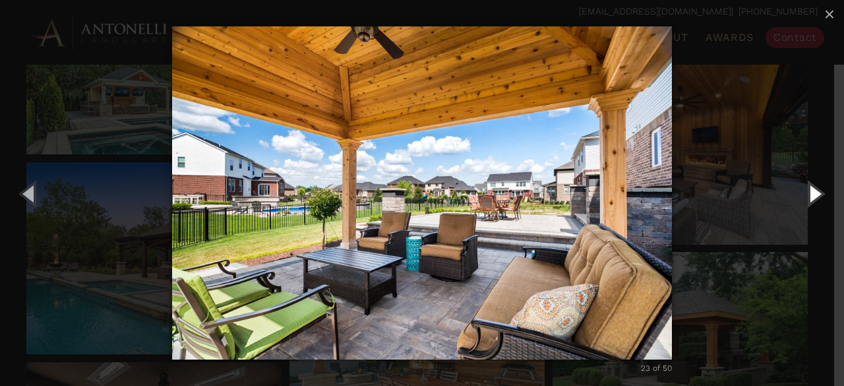
click at [811, 196] on button "Next (Right arrow key)" at bounding box center [813, 193] width 59 height 72
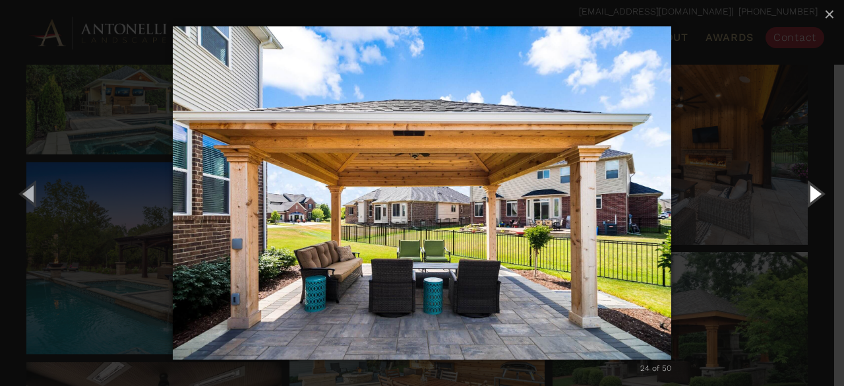
click at [811, 196] on button "Next (Right arrow key)" at bounding box center [813, 193] width 59 height 72
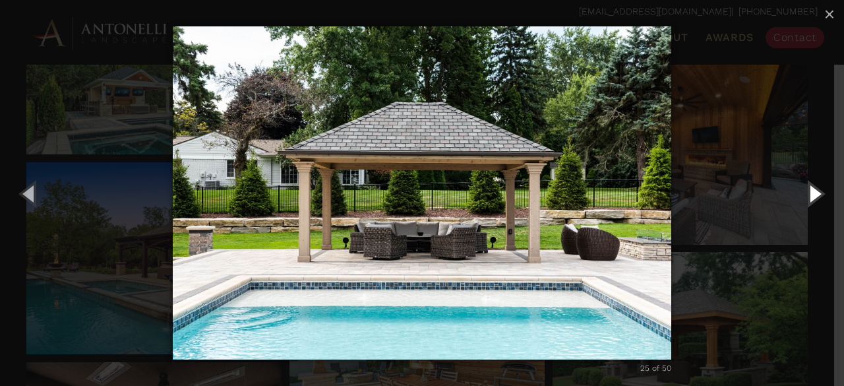
click at [811, 196] on button "Next (Right arrow key)" at bounding box center [813, 193] width 59 height 72
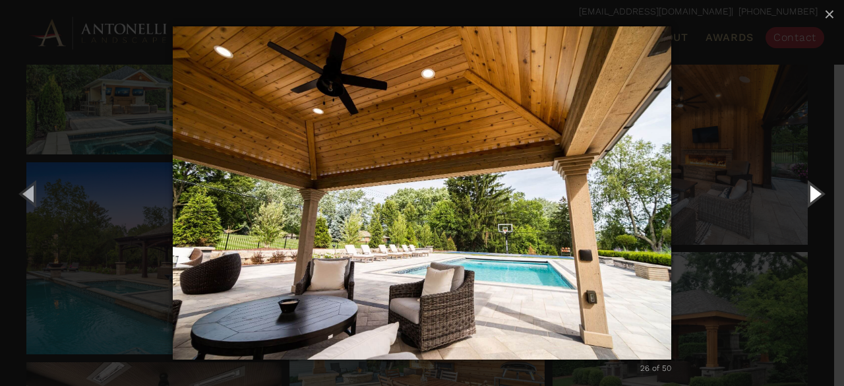
click at [811, 196] on button "Next (Right arrow key)" at bounding box center [813, 193] width 59 height 72
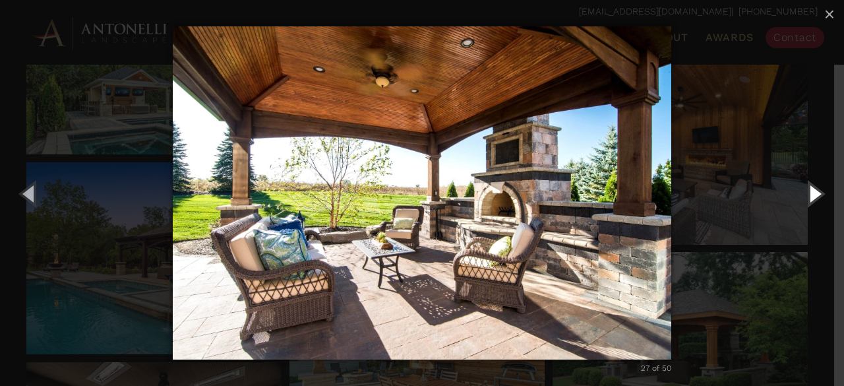
click at [811, 196] on button "Next (Right arrow key)" at bounding box center [813, 193] width 59 height 72
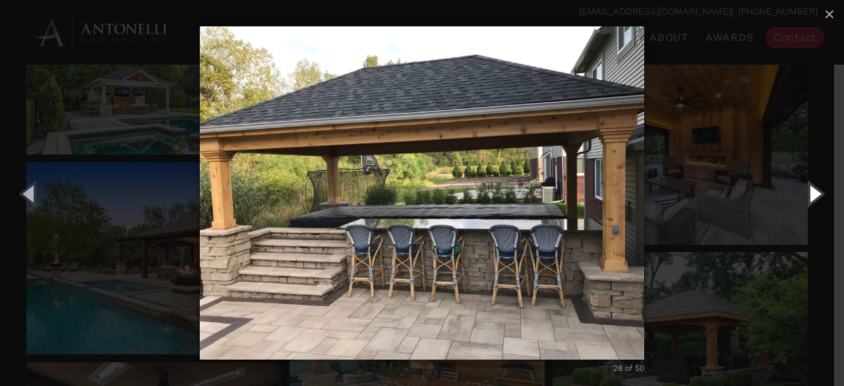
click at [811, 196] on button "Next (Right arrow key)" at bounding box center [813, 193] width 59 height 72
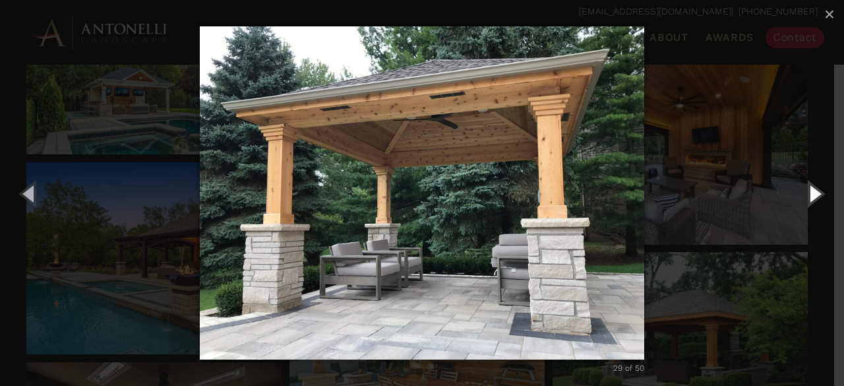
click at [811, 196] on button "Next (Right arrow key)" at bounding box center [813, 193] width 59 height 72
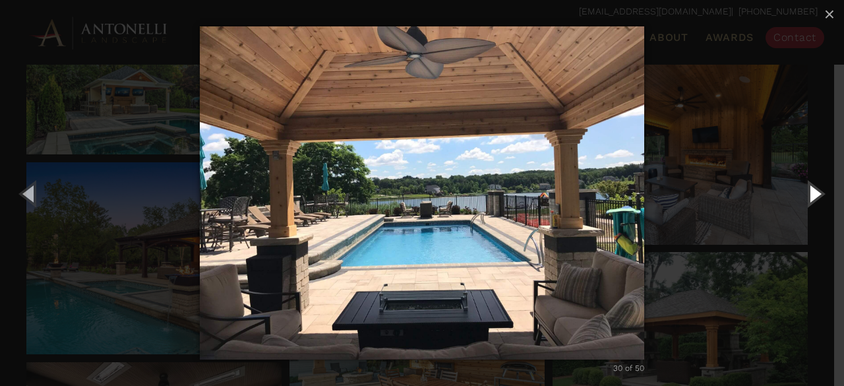
click at [811, 196] on button "Next (Right arrow key)" at bounding box center [813, 193] width 59 height 72
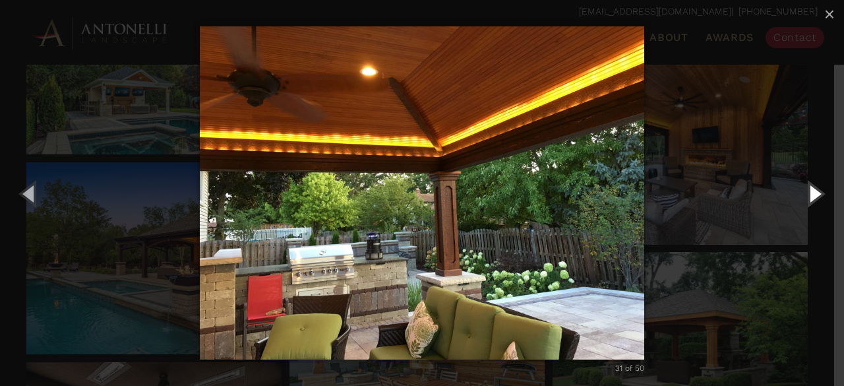
click at [811, 196] on button "Next (Right arrow key)" at bounding box center [813, 193] width 59 height 72
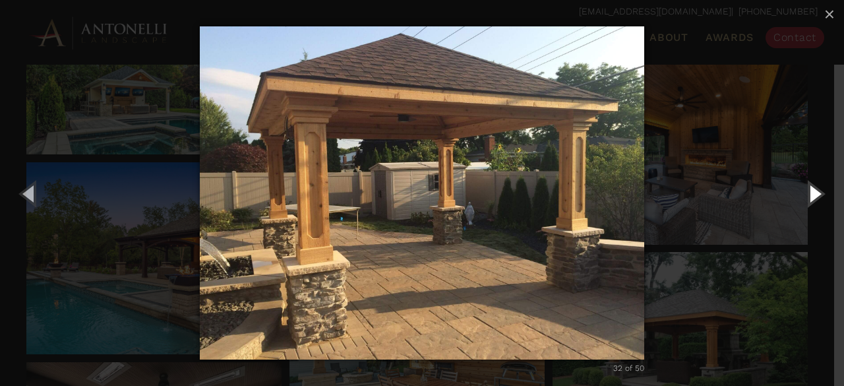
click at [811, 196] on button "Next (Right arrow key)" at bounding box center [813, 193] width 59 height 72
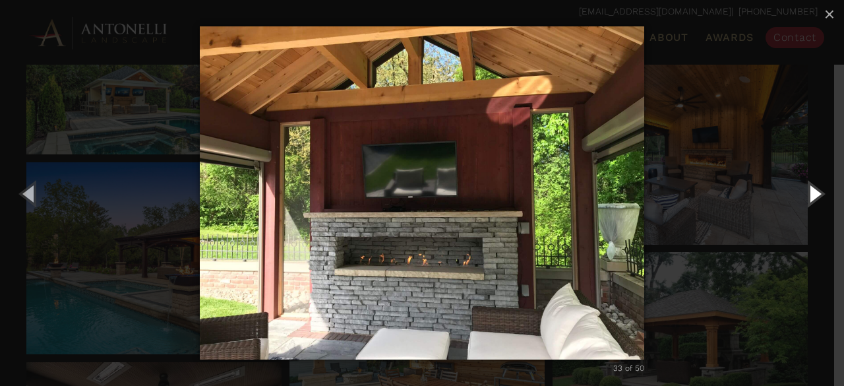
click at [811, 196] on button "Next (Right arrow key)" at bounding box center [813, 193] width 59 height 72
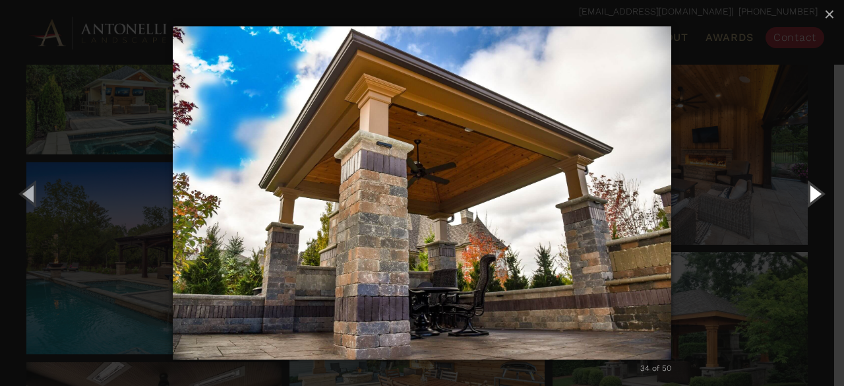
click at [811, 196] on button "Next (Right arrow key)" at bounding box center [813, 193] width 59 height 72
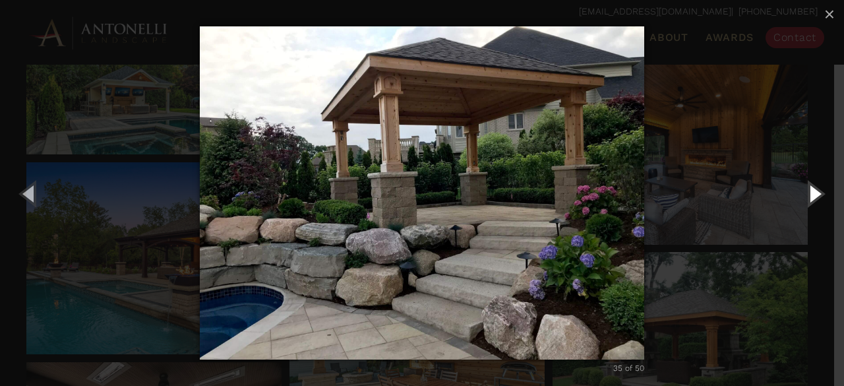
click at [811, 196] on button "Next (Right arrow key)" at bounding box center [813, 193] width 59 height 72
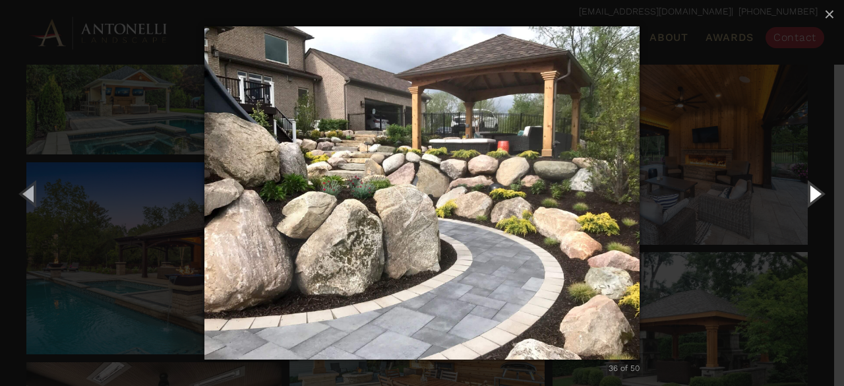
click at [811, 196] on button "Next (Right arrow key)" at bounding box center [813, 193] width 59 height 72
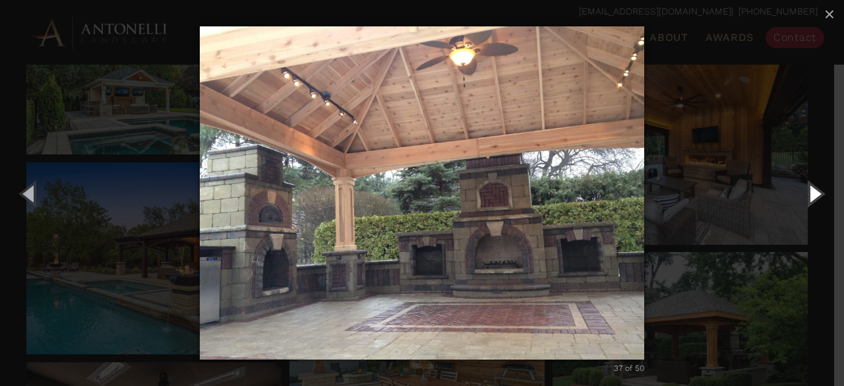
click at [811, 196] on button "Next (Right arrow key)" at bounding box center [813, 193] width 59 height 72
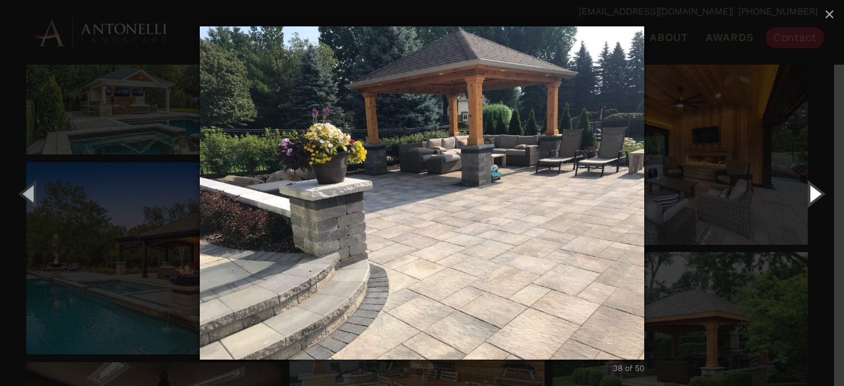
click at [811, 196] on button "Next (Right arrow key)" at bounding box center [813, 193] width 59 height 72
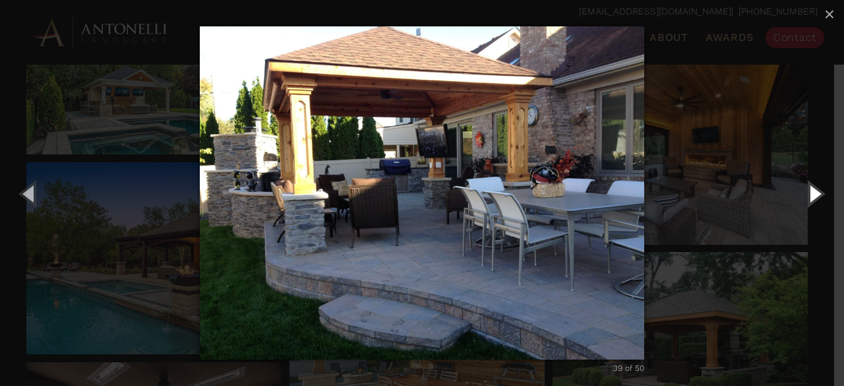
click at [803, 202] on button "Next (Right arrow key)" at bounding box center [813, 193] width 59 height 72
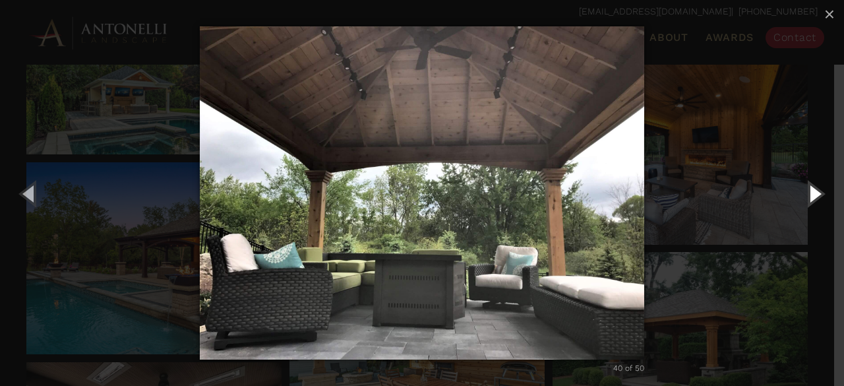
click at [804, 201] on button "Next (Right arrow key)" at bounding box center [813, 193] width 59 height 72
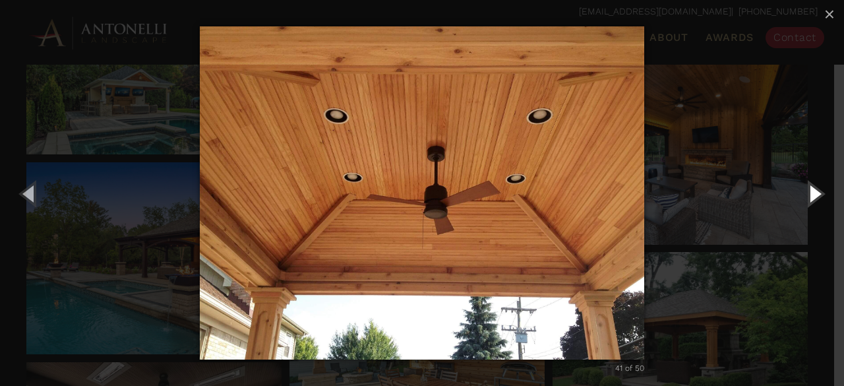
click at [804, 201] on button "Next (Right arrow key)" at bounding box center [813, 193] width 59 height 72
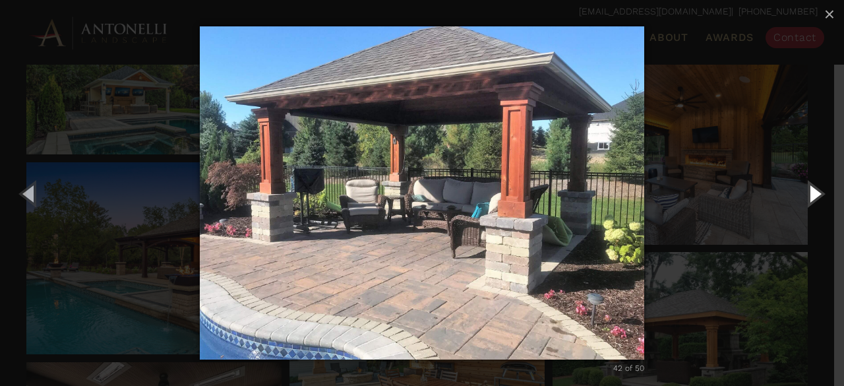
click at [804, 201] on button "Next (Right arrow key)" at bounding box center [813, 193] width 59 height 72
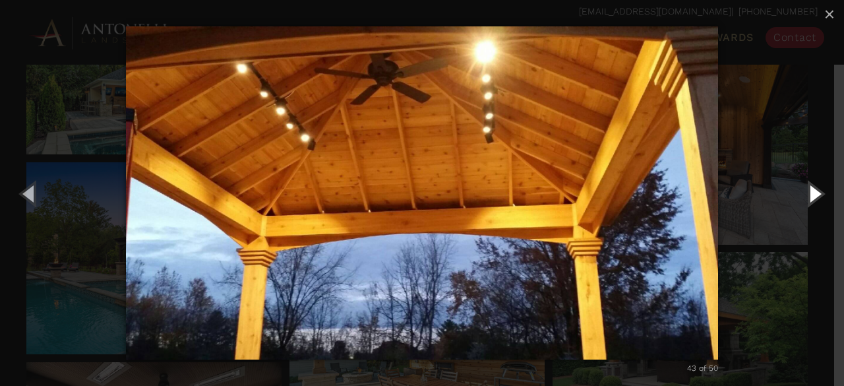
click at [804, 201] on button "Next (Right arrow key)" at bounding box center [813, 193] width 59 height 72
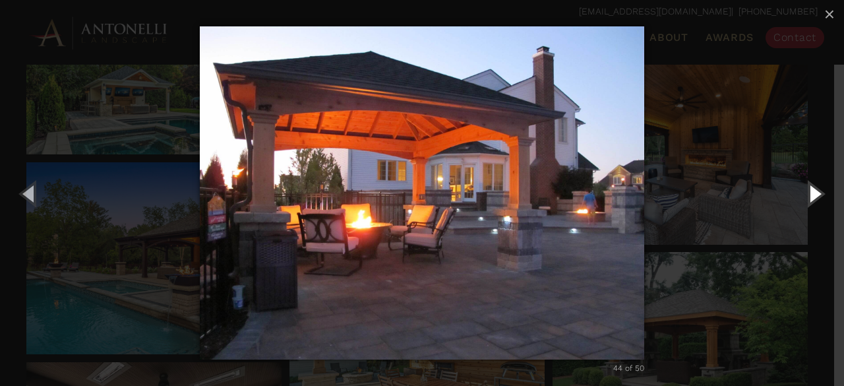
click at [804, 201] on button "Next (Right arrow key)" at bounding box center [813, 193] width 59 height 72
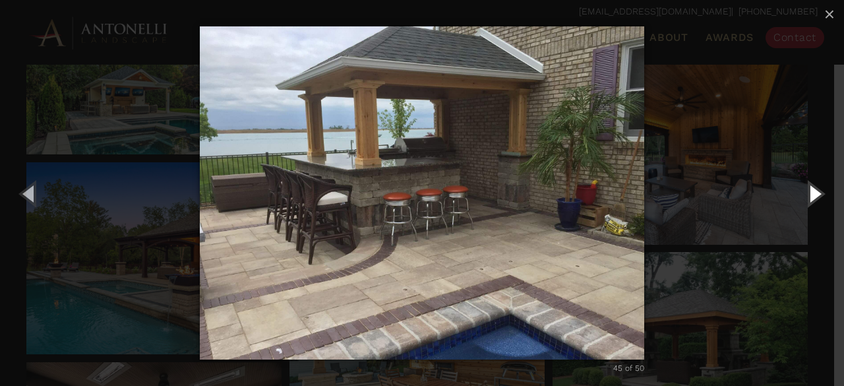
click at [804, 201] on button "Next (Right arrow key)" at bounding box center [813, 193] width 59 height 72
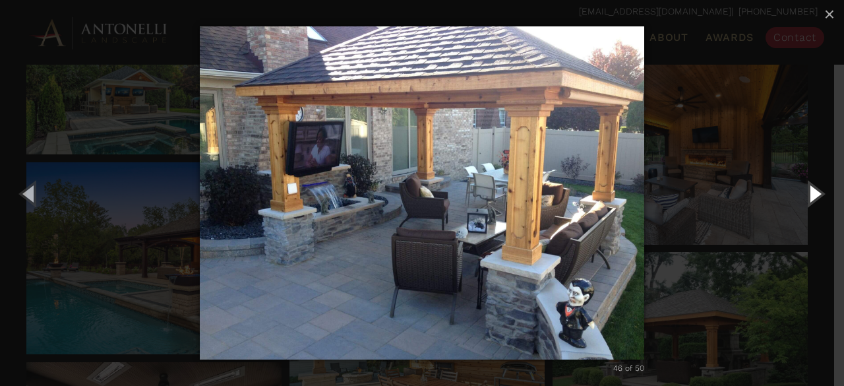
click at [804, 201] on button "Next (Right arrow key)" at bounding box center [813, 193] width 59 height 72
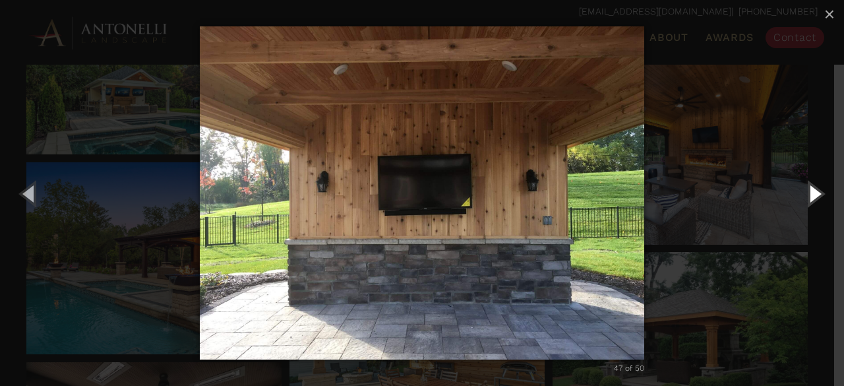
click at [804, 201] on button "Next (Right arrow key)" at bounding box center [813, 193] width 59 height 72
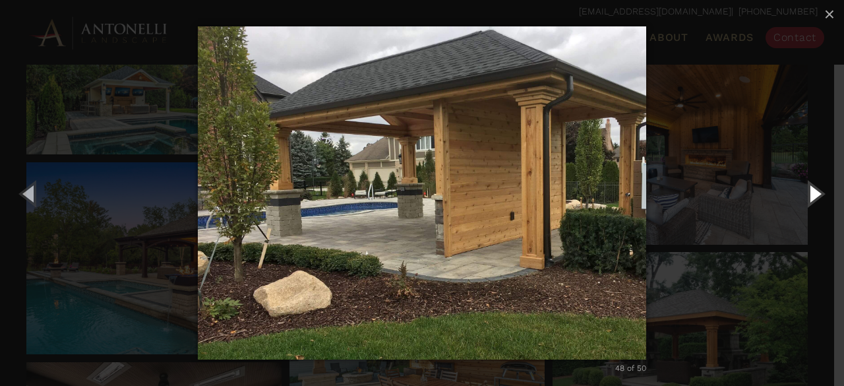
click at [804, 201] on button "Next (Right arrow key)" at bounding box center [813, 193] width 59 height 72
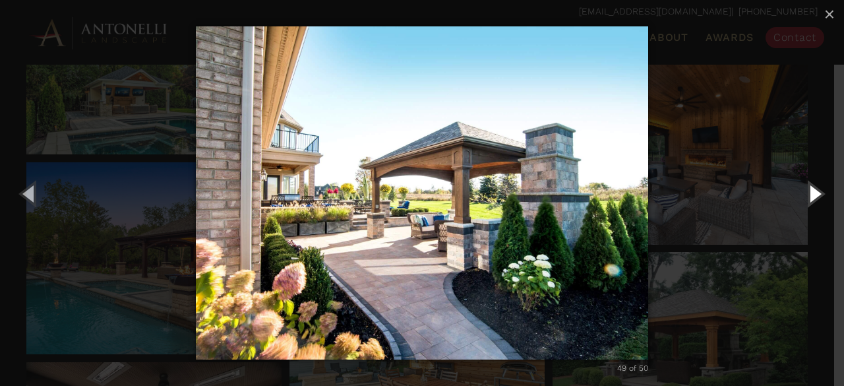
click at [804, 201] on button "Next (Right arrow key)" at bounding box center [813, 193] width 59 height 72
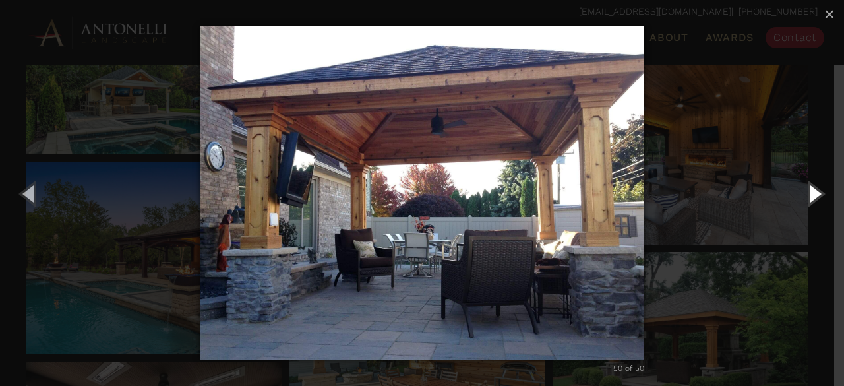
click at [804, 201] on button "Next (Right arrow key)" at bounding box center [813, 193] width 59 height 72
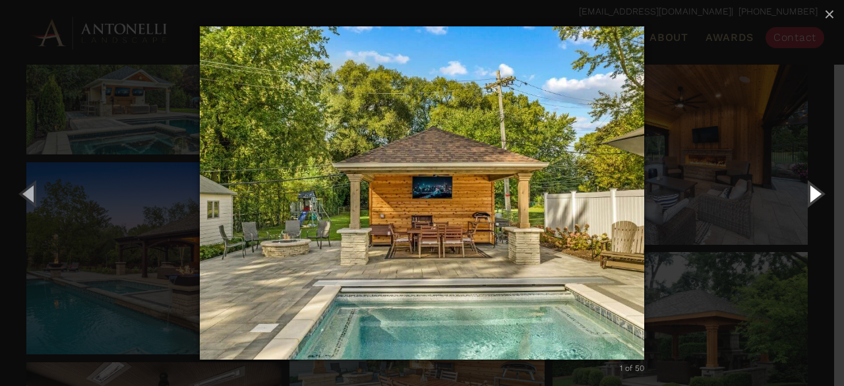
click at [804, 201] on button "Next (Right arrow key)" at bounding box center [813, 193] width 59 height 72
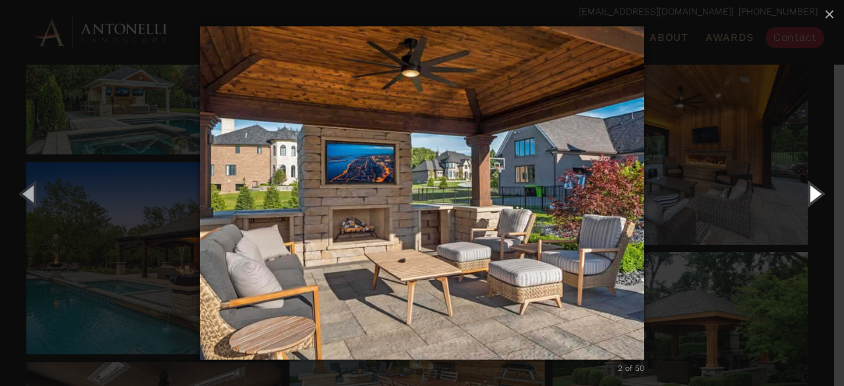
click at [804, 201] on button "Next (Right arrow key)" at bounding box center [813, 193] width 59 height 72
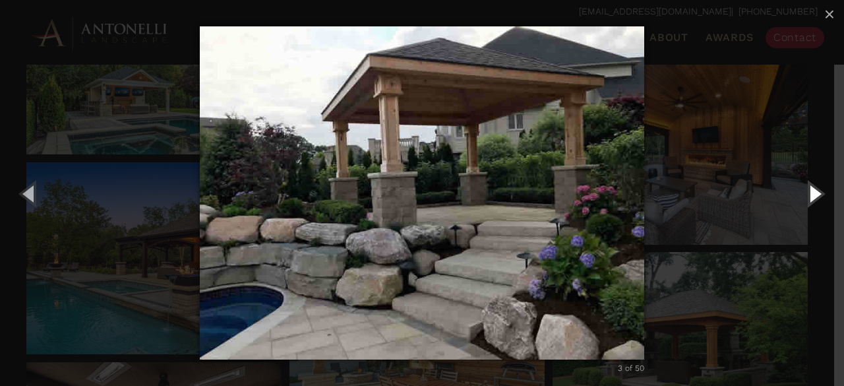
click at [804, 201] on button "Next (Right arrow key)" at bounding box center [813, 193] width 59 height 72
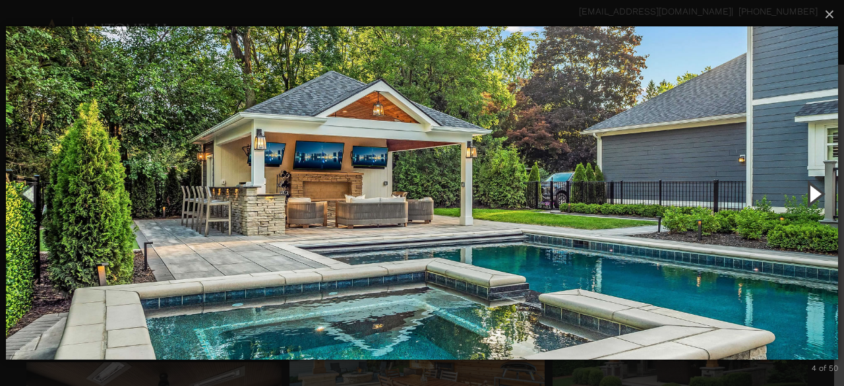
click at [804, 201] on button "Next (Right arrow key)" at bounding box center [813, 193] width 59 height 72
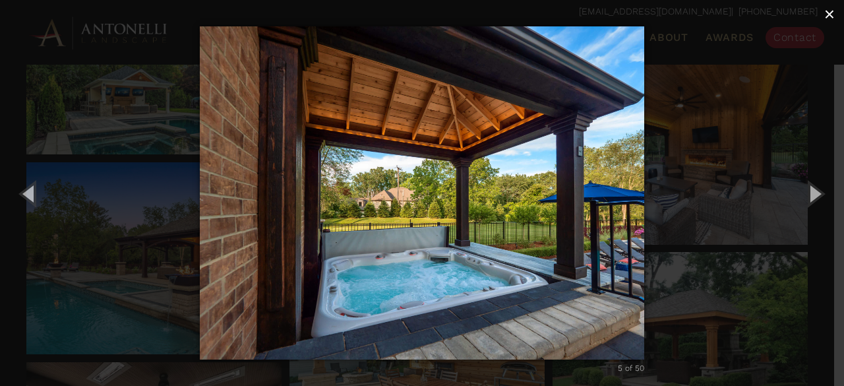
click at [830, 13] on span "×" at bounding box center [829, 14] width 11 height 20
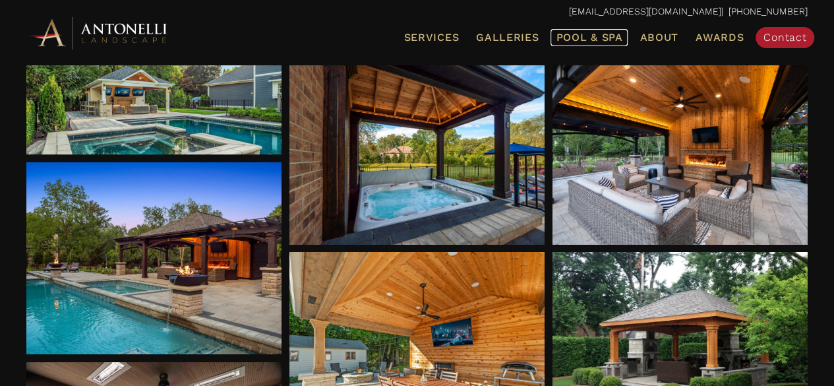
click at [580, 34] on span "Pool & Spa" at bounding box center [589, 37] width 67 height 13
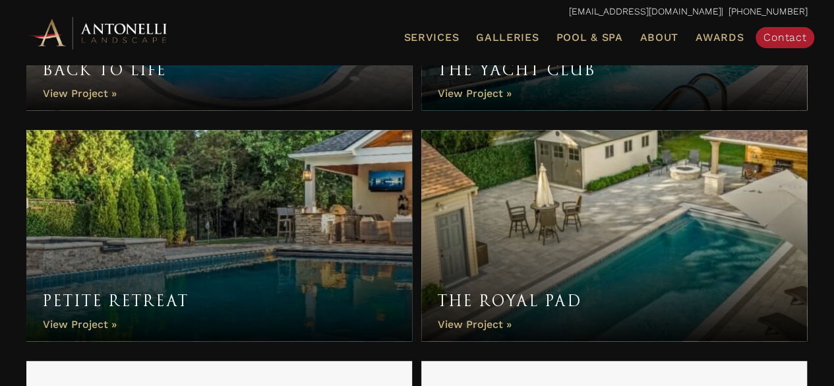
scroll to position [2768, 0]
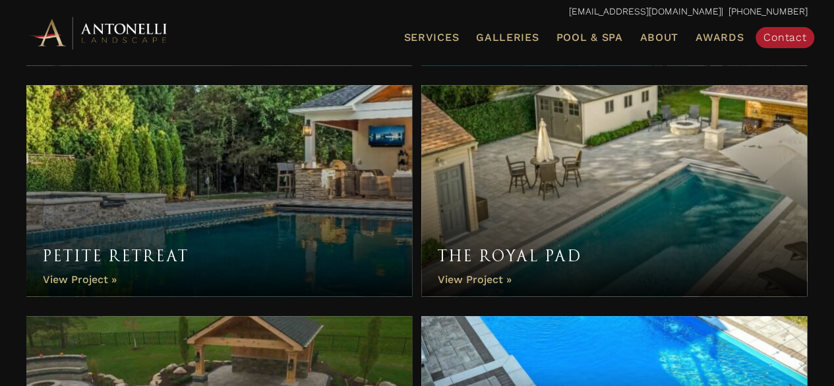
click at [150, 181] on link "Petite Retreat" at bounding box center [219, 190] width 386 height 211
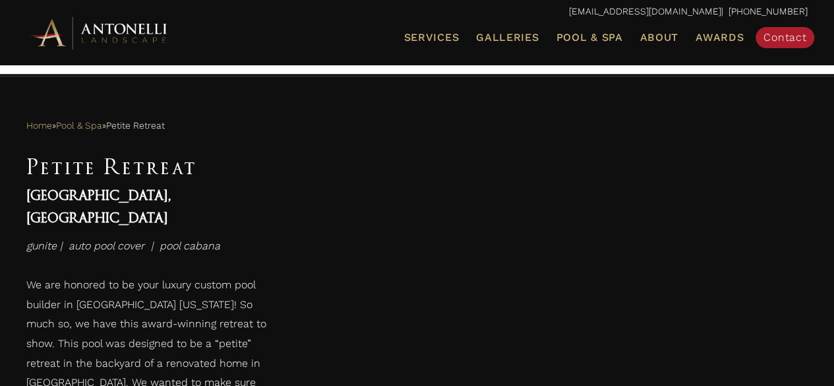
scroll to position [659, 0]
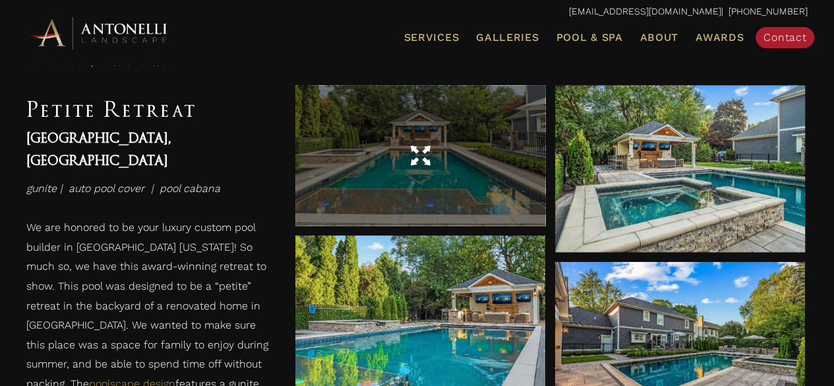
click at [360, 148] on div at bounding box center [420, 155] width 250 height 37
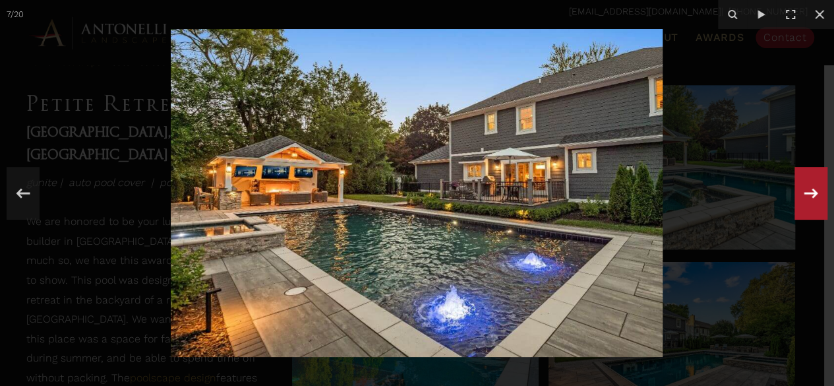
click at [806, 191] on icon at bounding box center [811, 192] width 24 height 43
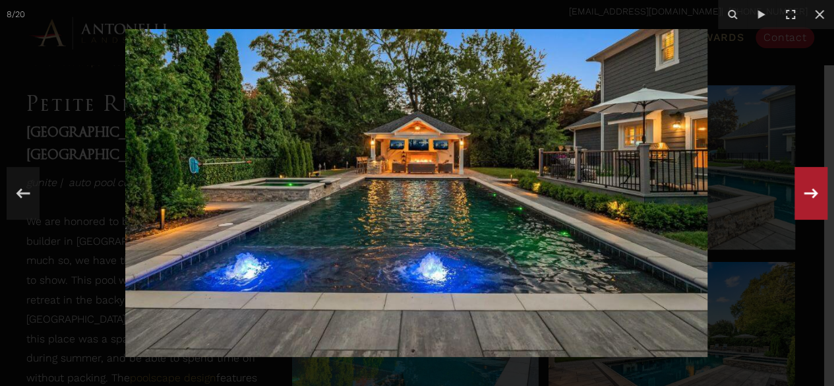
click at [806, 191] on icon at bounding box center [811, 192] width 24 height 43
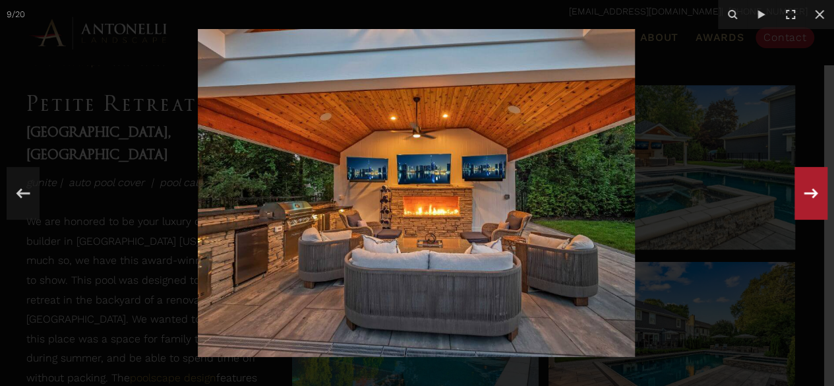
click at [806, 191] on div "9 / 20" at bounding box center [417, 193] width 834 height 386
click at [806, 191] on icon at bounding box center [811, 192] width 24 height 43
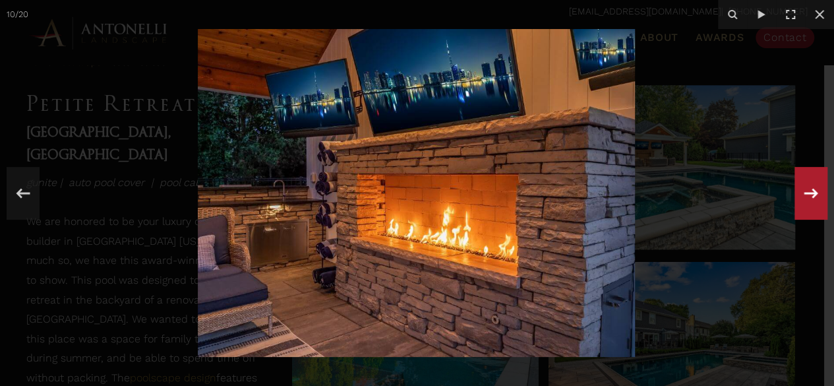
click at [806, 191] on div "10 / 20" at bounding box center [417, 193] width 834 height 386
click at [806, 191] on icon at bounding box center [811, 192] width 24 height 43
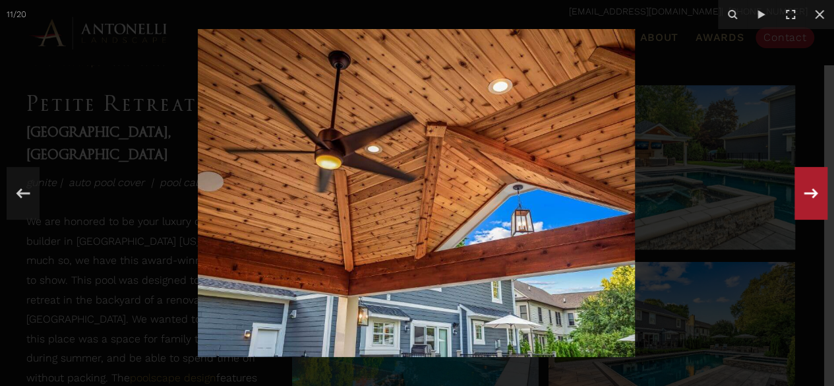
click at [806, 191] on div "11 / 20" at bounding box center [417, 193] width 834 height 386
click at [806, 191] on icon at bounding box center [811, 192] width 24 height 43
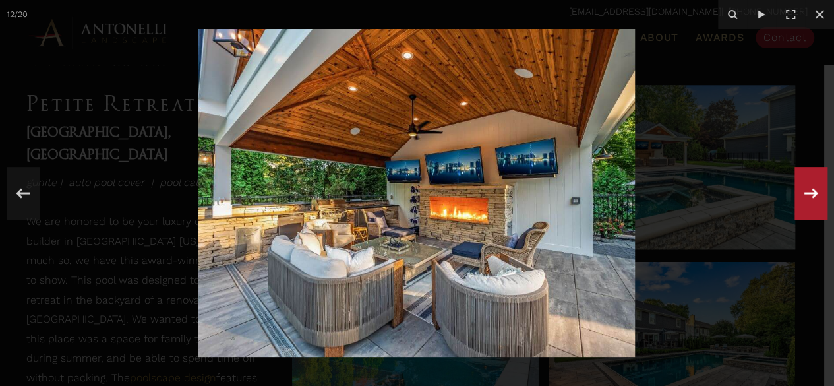
click at [806, 191] on icon at bounding box center [811, 192] width 24 height 43
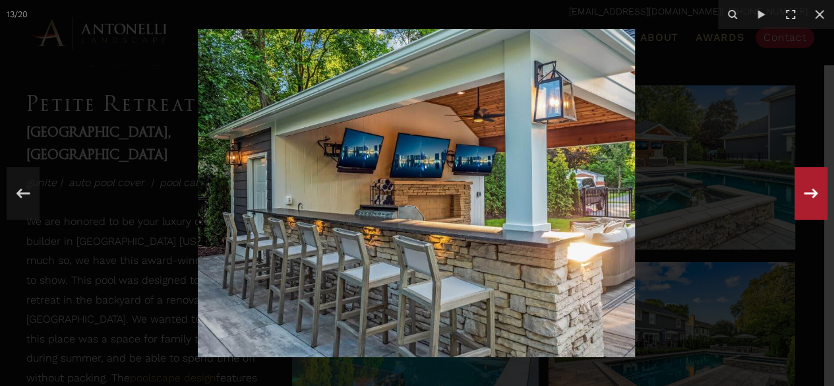
click at [806, 191] on div "13 / 20" at bounding box center [417, 193] width 834 height 386
click at [806, 191] on icon at bounding box center [811, 192] width 24 height 43
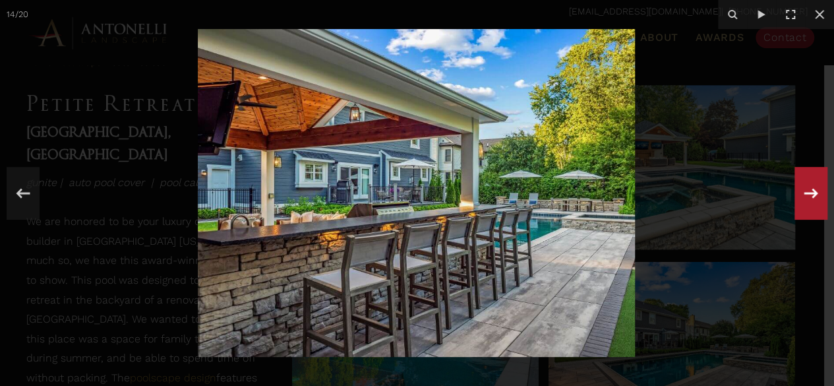
click at [806, 191] on div "14 / 20" at bounding box center [417, 193] width 834 height 386
click at [806, 191] on icon at bounding box center [811, 192] width 24 height 43
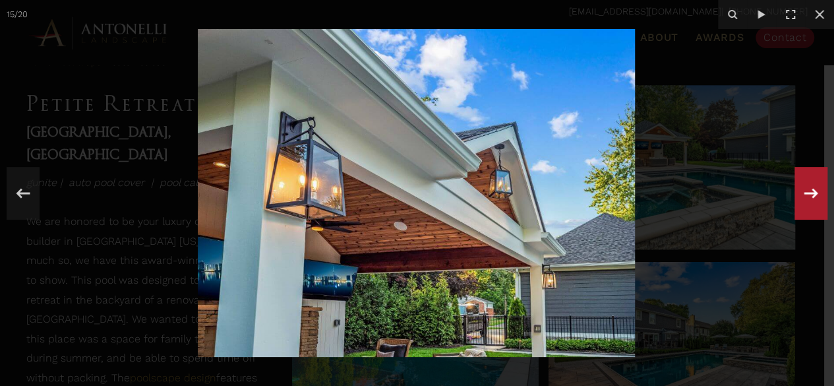
click at [806, 191] on div "15 / 20" at bounding box center [417, 193] width 834 height 386
click at [806, 191] on icon at bounding box center [811, 192] width 24 height 43
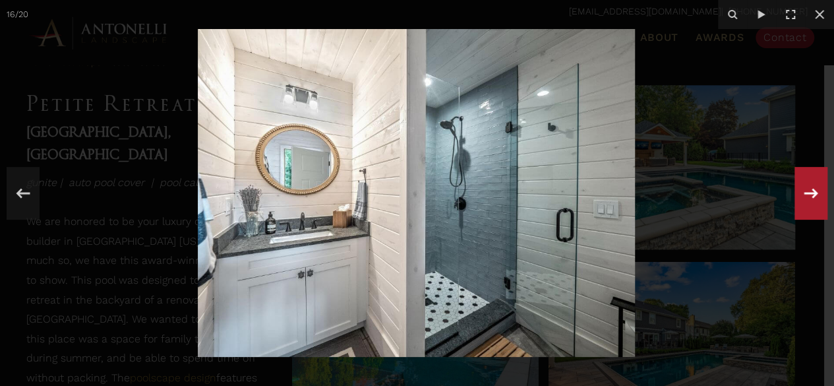
click at [806, 191] on icon at bounding box center [811, 192] width 24 height 43
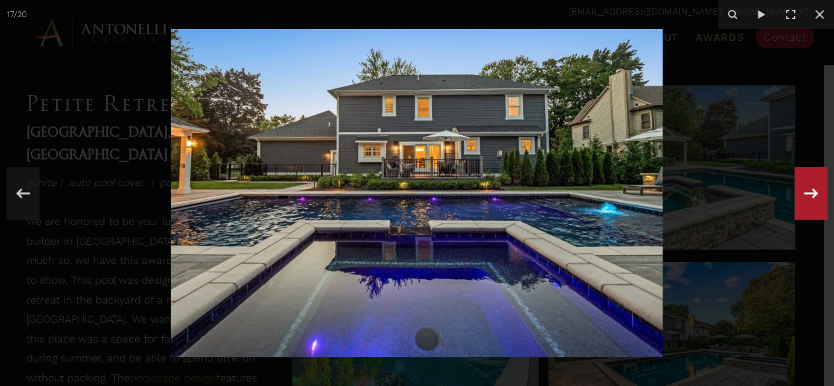
click at [806, 191] on div "17 / 20" at bounding box center [417, 193] width 834 height 386
click at [806, 191] on icon at bounding box center [811, 192] width 24 height 43
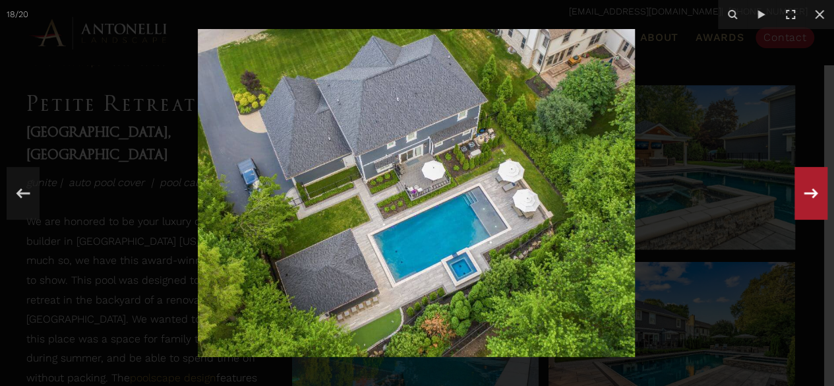
click at [806, 191] on div "18 / 20" at bounding box center [417, 193] width 834 height 386
click at [806, 191] on icon at bounding box center [811, 192] width 24 height 43
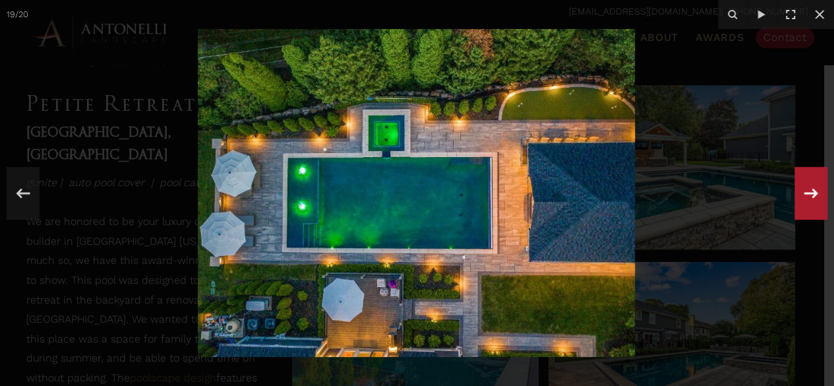
click at [806, 191] on icon at bounding box center [811, 192] width 24 height 43
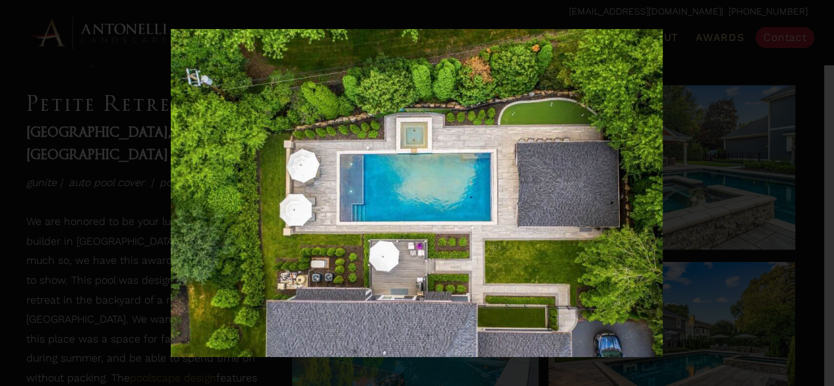
click at [806, 191] on div "20 / 20" at bounding box center [417, 193] width 834 height 386
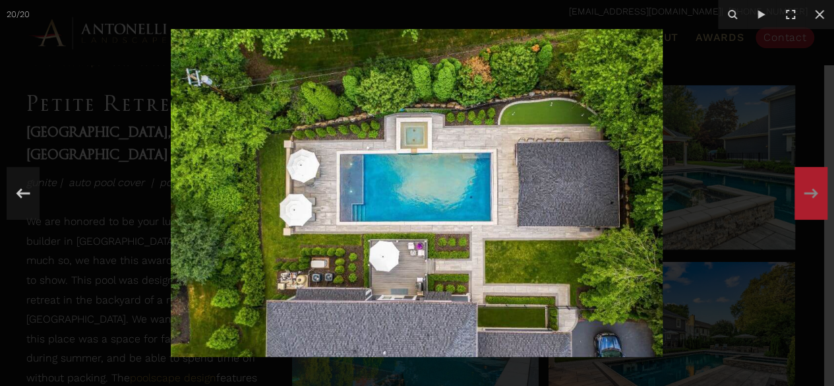
click at [806, 191] on div "20 / 20" at bounding box center [417, 193] width 834 height 386
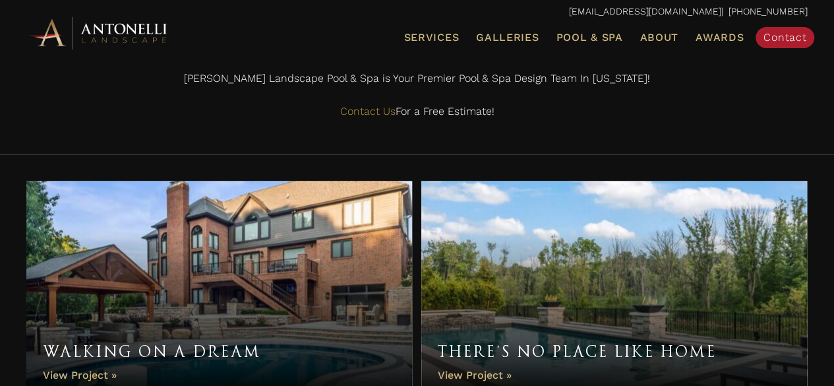
scroll to position [2768, 0]
